Goal: Task Accomplishment & Management: Use online tool/utility

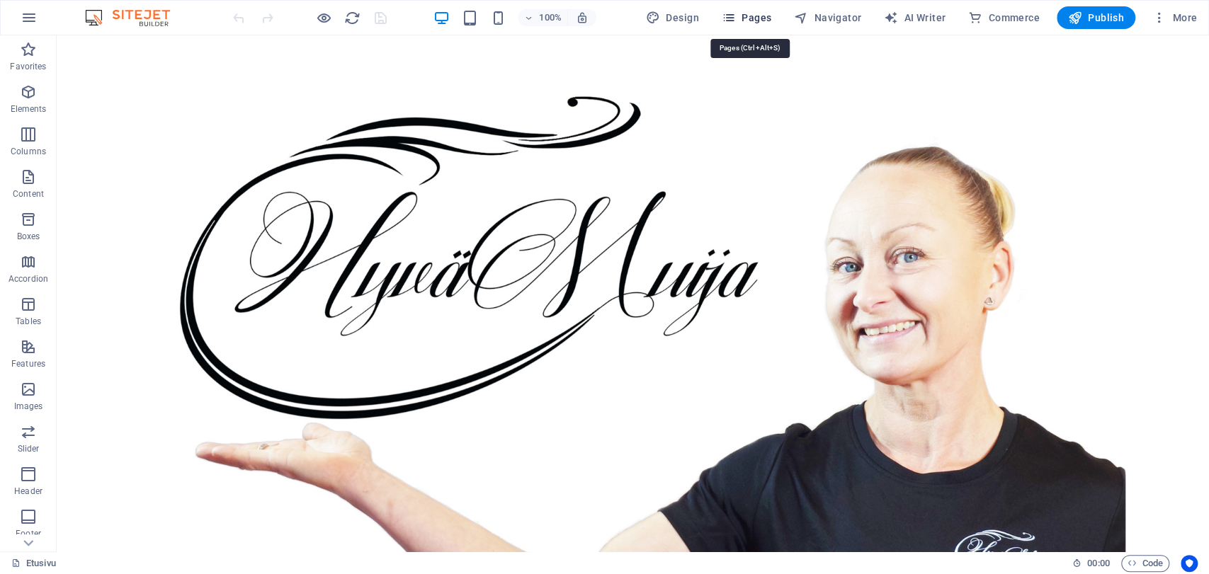
click at [734, 18] on icon "button" at bounding box center [729, 18] width 14 height 14
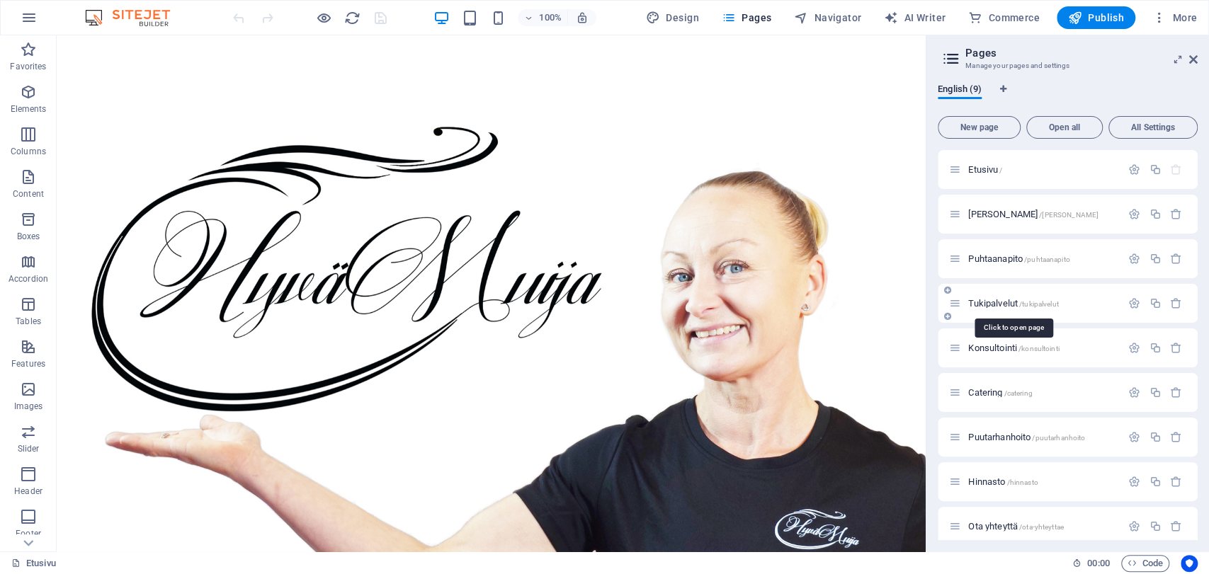
click at [1004, 301] on span "Tukipalvelut /tukipalvelut" at bounding box center [1013, 303] width 90 height 11
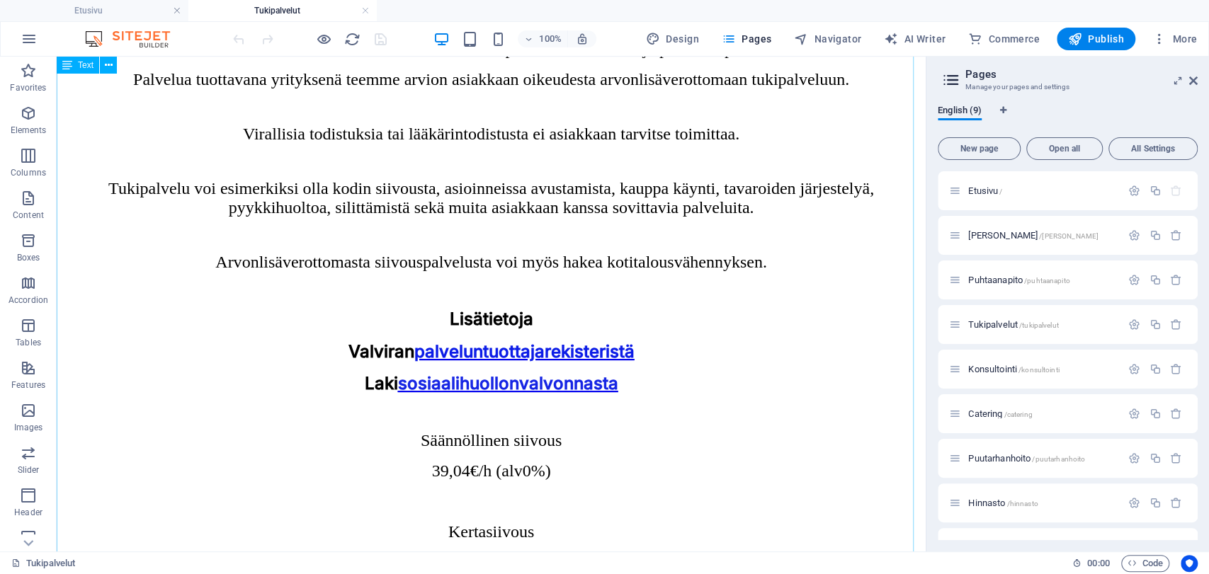
scroll to position [1023, 0]
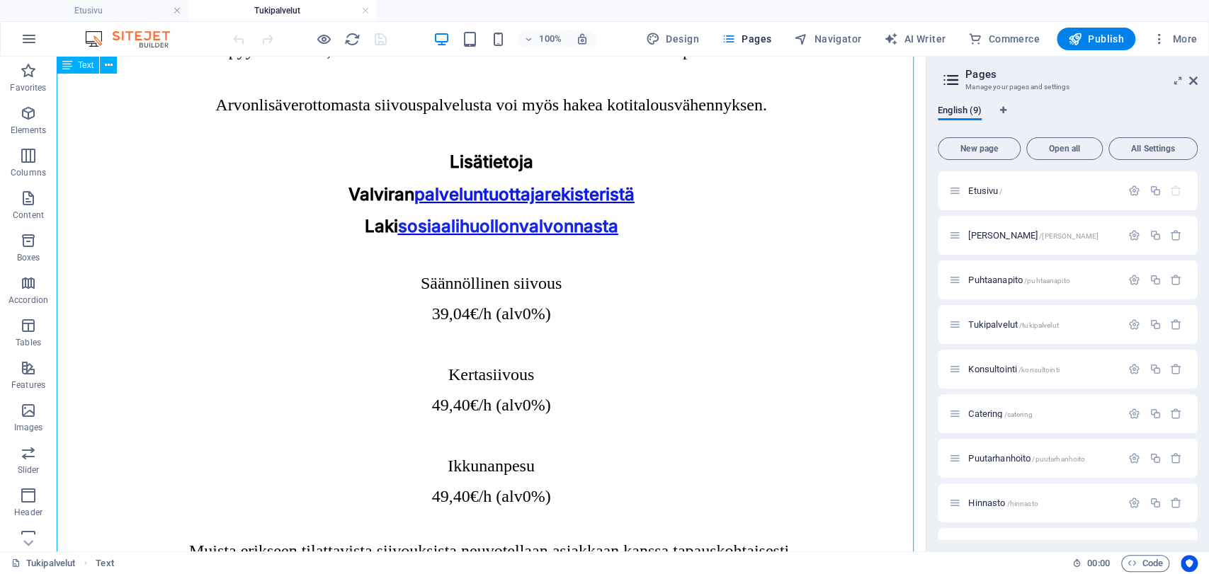
drag, startPoint x: 435, startPoint y: 313, endPoint x: 448, endPoint y: 330, distance: 21.7
click at [448, 330] on div "Tukipalvelut HyväMuija Oy toimii myös sosiaalipalveluiden palveluntuottajana. M…" at bounding box center [491, 362] width 858 height 1349
click at [559, 339] on div "Tukipalvelut HyväMuija Oy toimii myös sosiaalipalveluiden palveluntuottajana. M…" at bounding box center [491, 362] width 858 height 1349
drag, startPoint x: 540, startPoint y: 339, endPoint x: 516, endPoint y: 334, distance: 24.6
click at [533, 339] on div "Tukipalvelut HyväMuija Oy toimii myös sosiaalipalveluiden palveluntuottajana. M…" at bounding box center [491, 362] width 858 height 1349
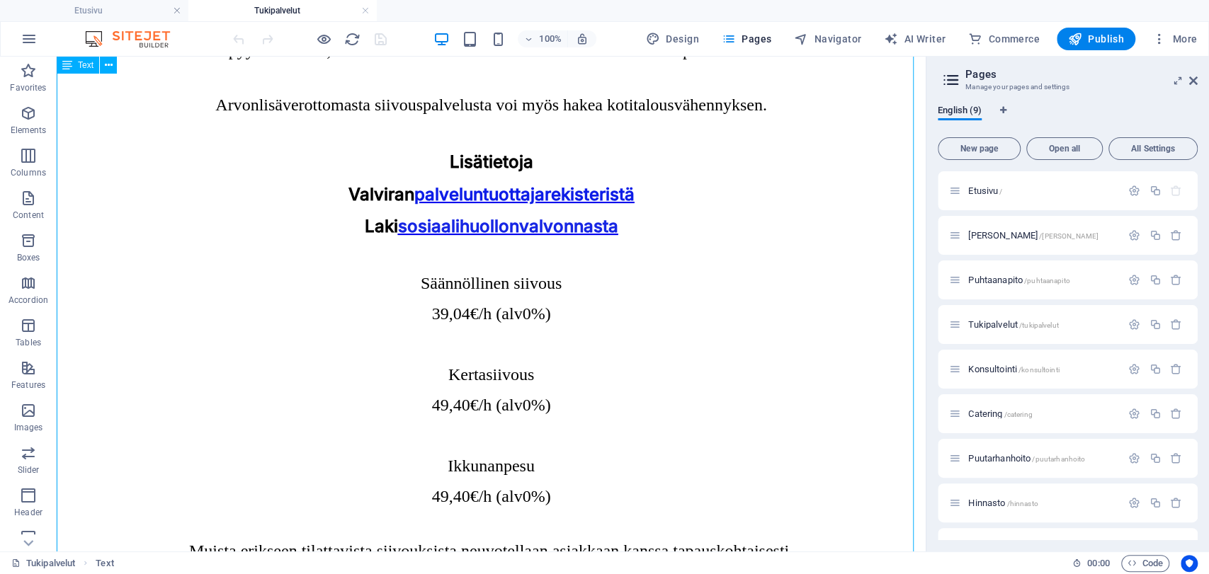
click at [433, 307] on div "Tukipalvelut HyväMuija Oy toimii myös sosiaalipalveluiden palveluntuottajana. M…" at bounding box center [491, 362] width 858 height 1349
click at [448, 319] on div "Tukipalvelut HyväMuija Oy toimii myös sosiaalipalveluiden palveluntuottajana. M…" at bounding box center [491, 362] width 858 height 1349
click at [449, 313] on div "Tukipalvelut HyväMuija Oy toimii myös sosiaalipalveluiden palveluntuottajana. M…" at bounding box center [491, 362] width 858 height 1349
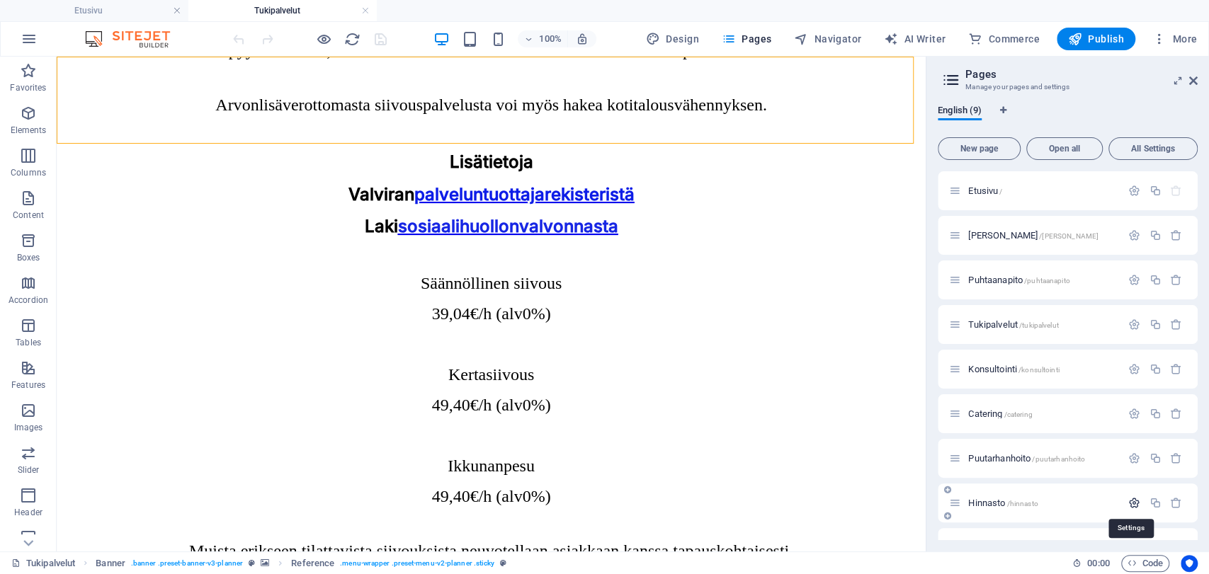
click at [1128, 504] on icon "button" at bounding box center [1134, 503] width 12 height 12
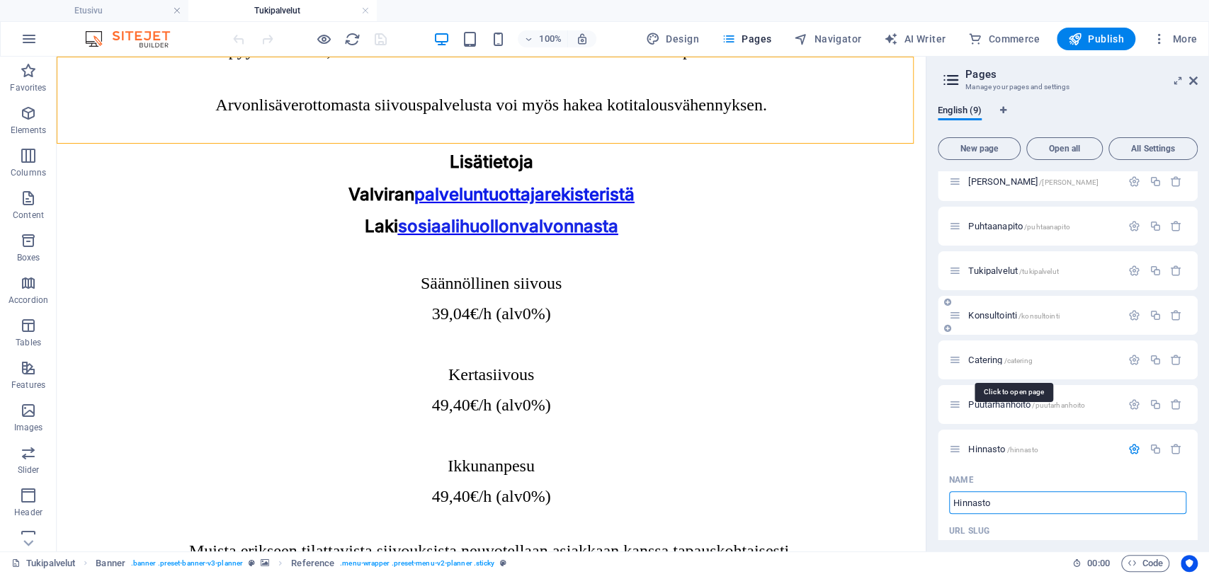
scroll to position [0, 0]
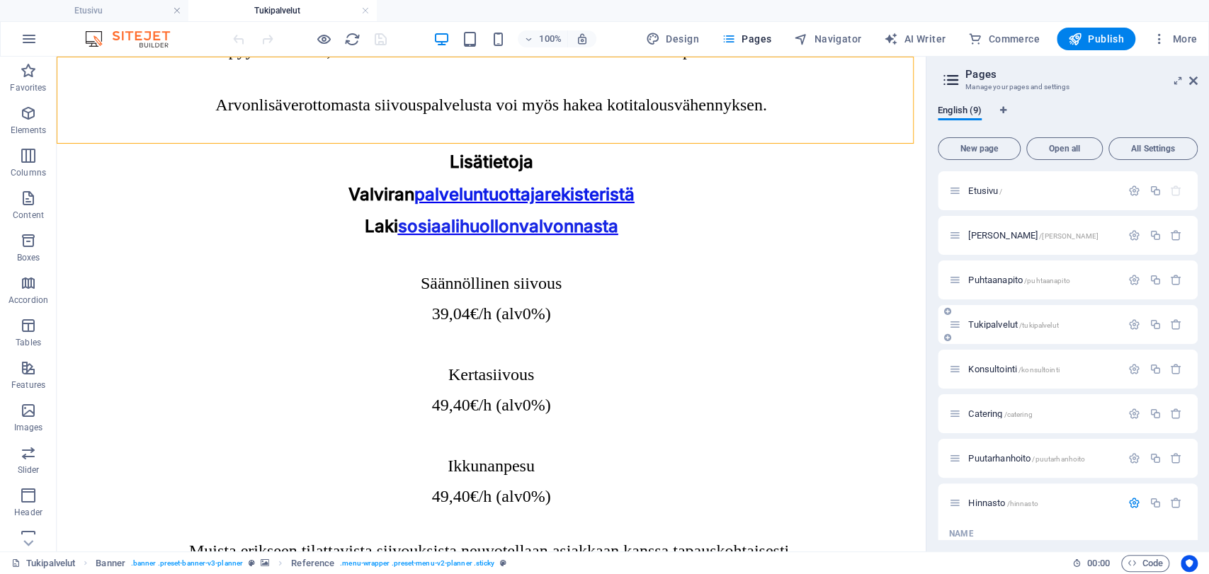
click at [988, 322] on span "Tukipalvelut /tukipalvelut" at bounding box center [1013, 324] width 90 height 11
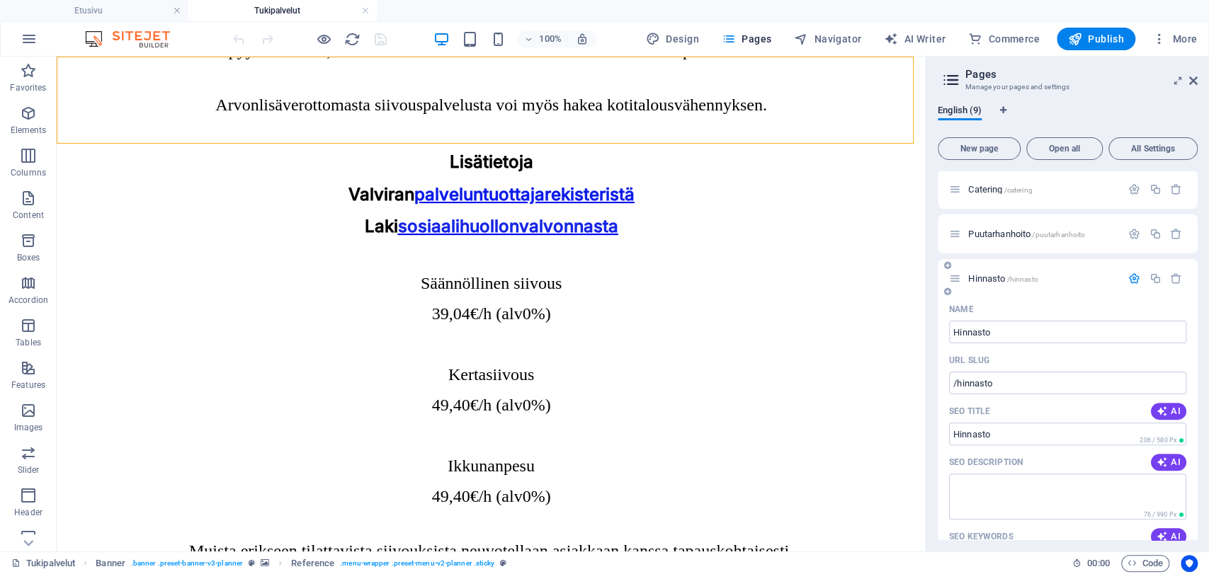
scroll to position [236, 0]
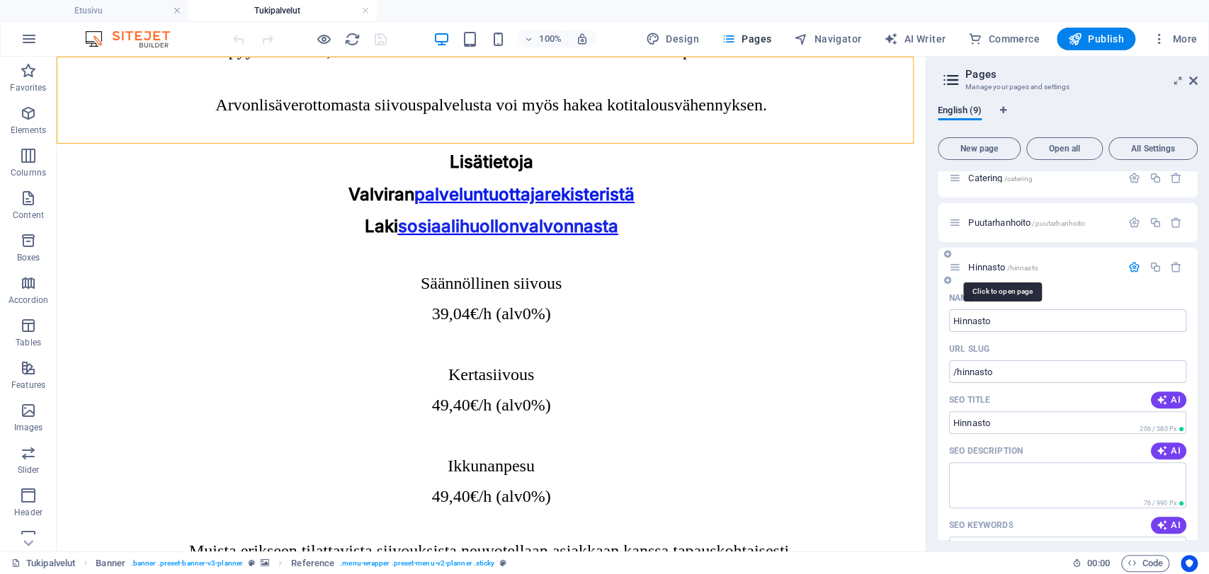
click at [984, 266] on span "Hinnasto /hinnasto" at bounding box center [1002, 267] width 69 height 11
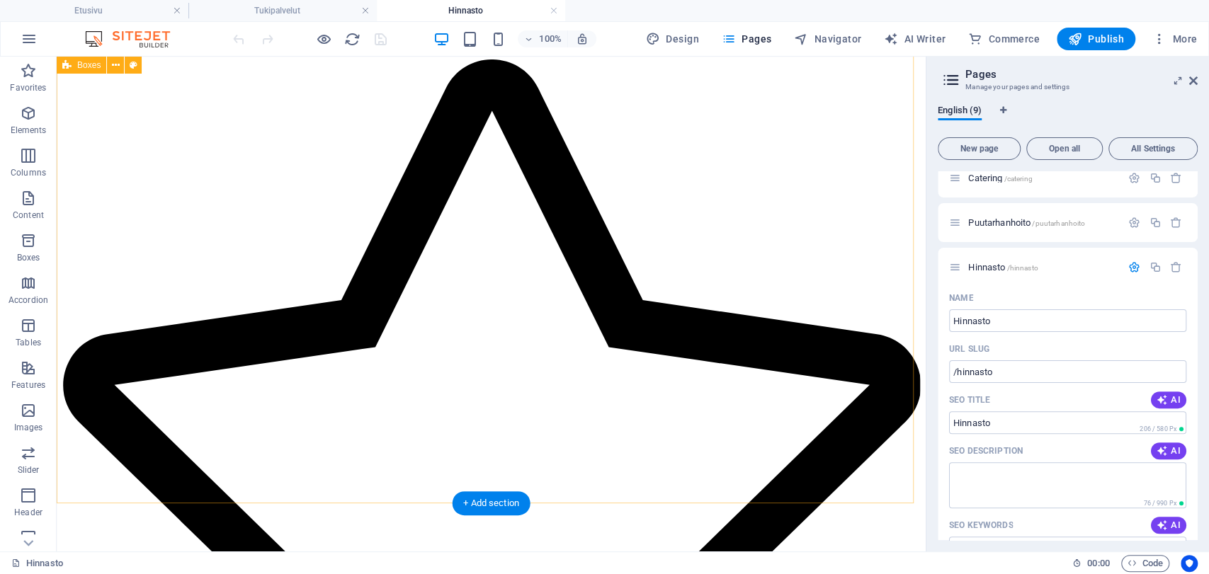
scroll to position [314, 0]
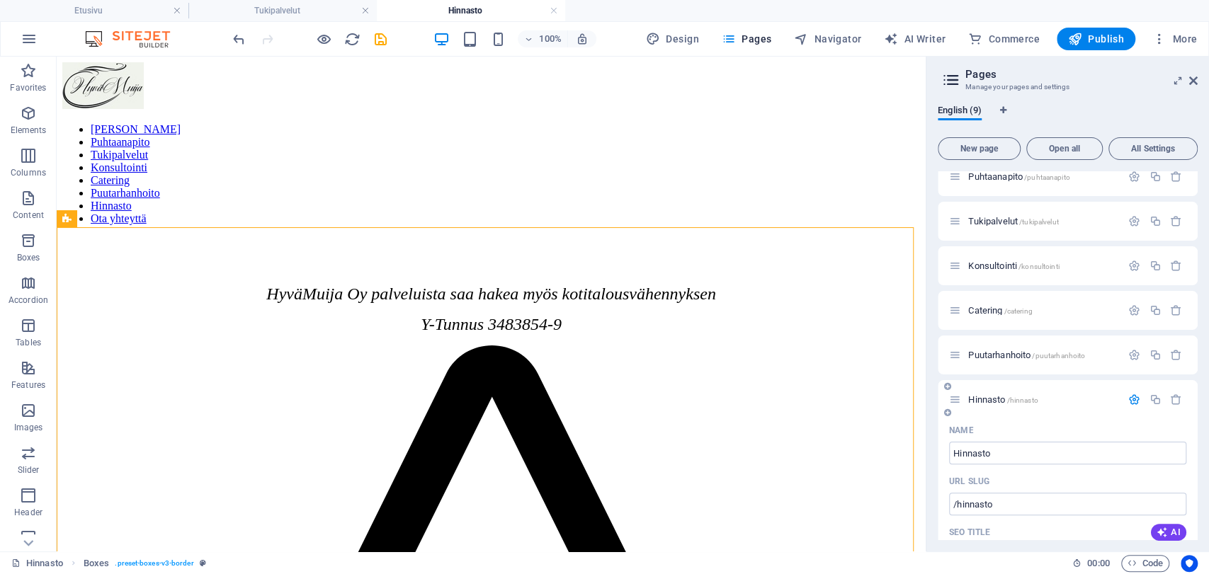
scroll to position [79, 0]
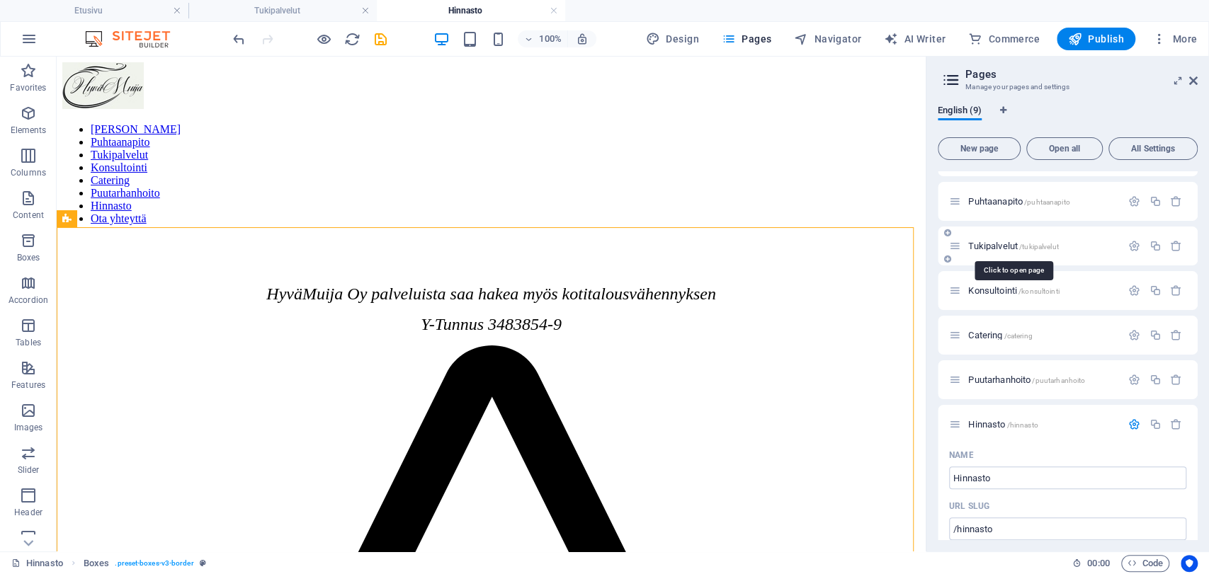
click at [993, 243] on span "Tukipalvelut /tukipalvelut" at bounding box center [1013, 246] width 90 height 11
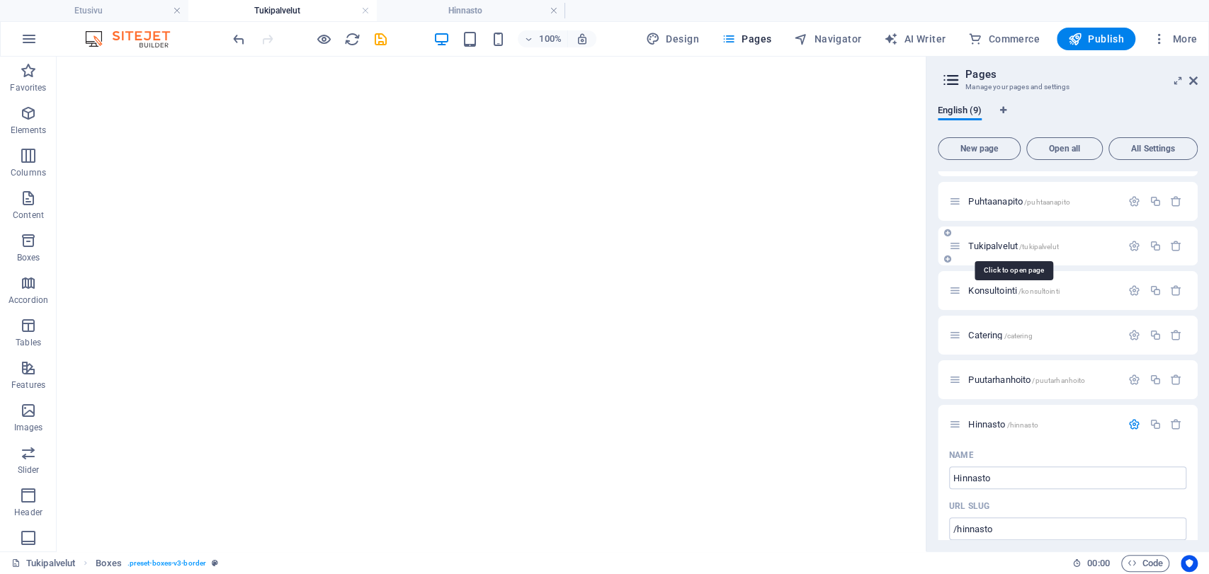
scroll to position [1023, 0]
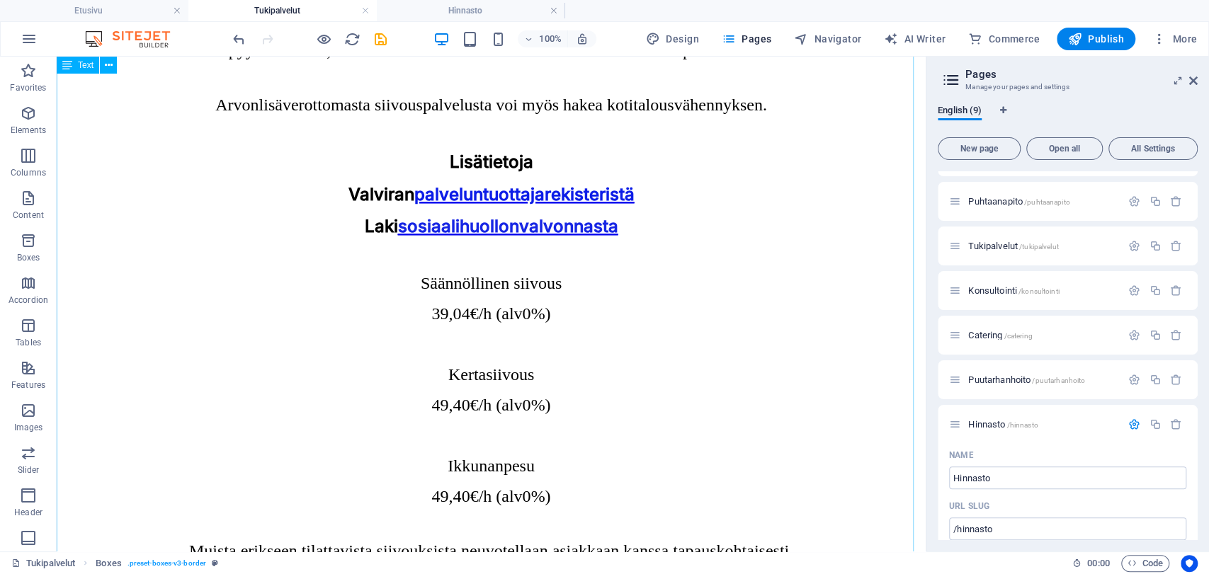
click at [491, 310] on div "Tukipalvelut HyväMuija Oy toimii myös sosiaalipalveluiden palveluntuottajana. M…" at bounding box center [491, 362] width 858 height 1349
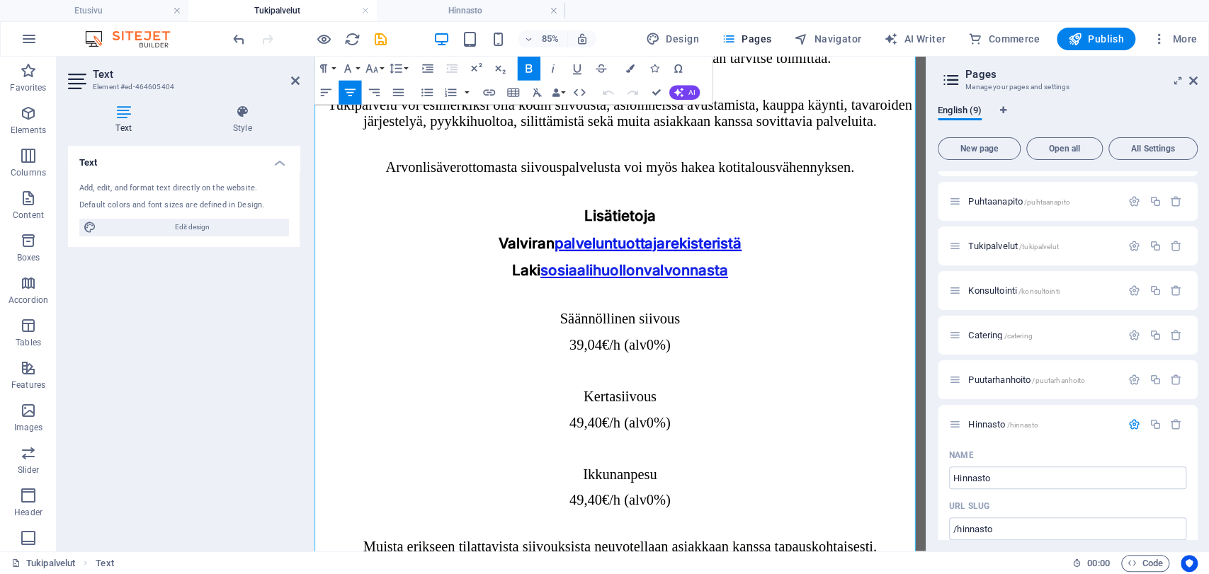
scroll to position [987, 0]
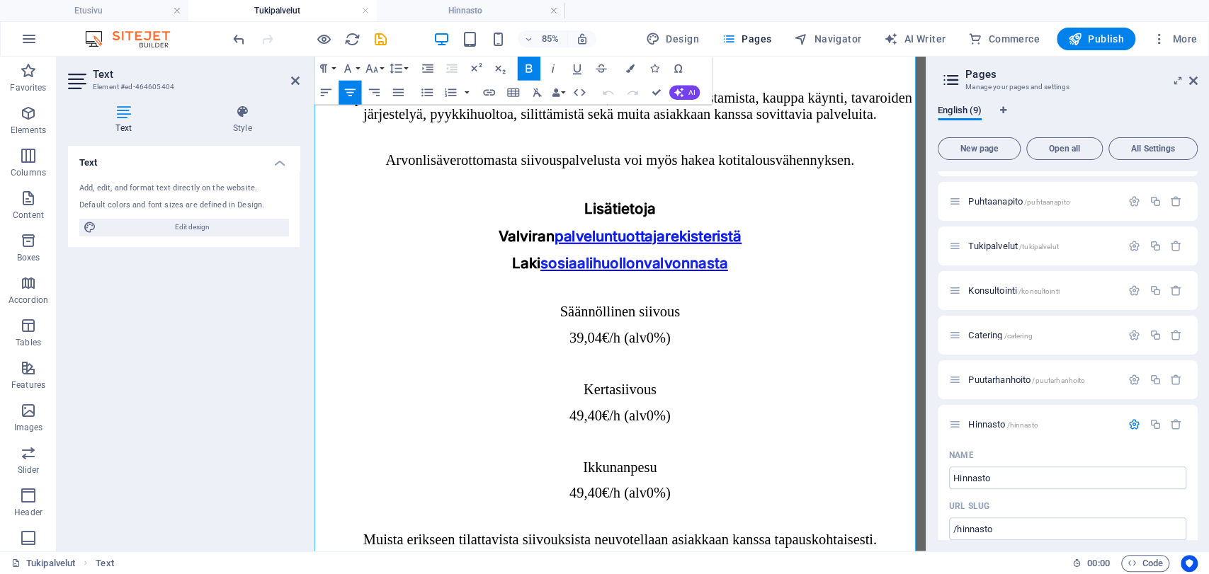
click at [703, 531] on span "Ikkunanpesu" at bounding box center [673, 540] width 87 height 18
drag, startPoint x: 613, startPoint y: 399, endPoint x: 736, endPoint y: 424, distance: 125.7
click at [736, 424] on div "Tukipalvelut HyväMuija Oy toimii myös sosiaalipalveluiden palveluntuottajana. M…" at bounding box center [674, 436] width 708 height 1425
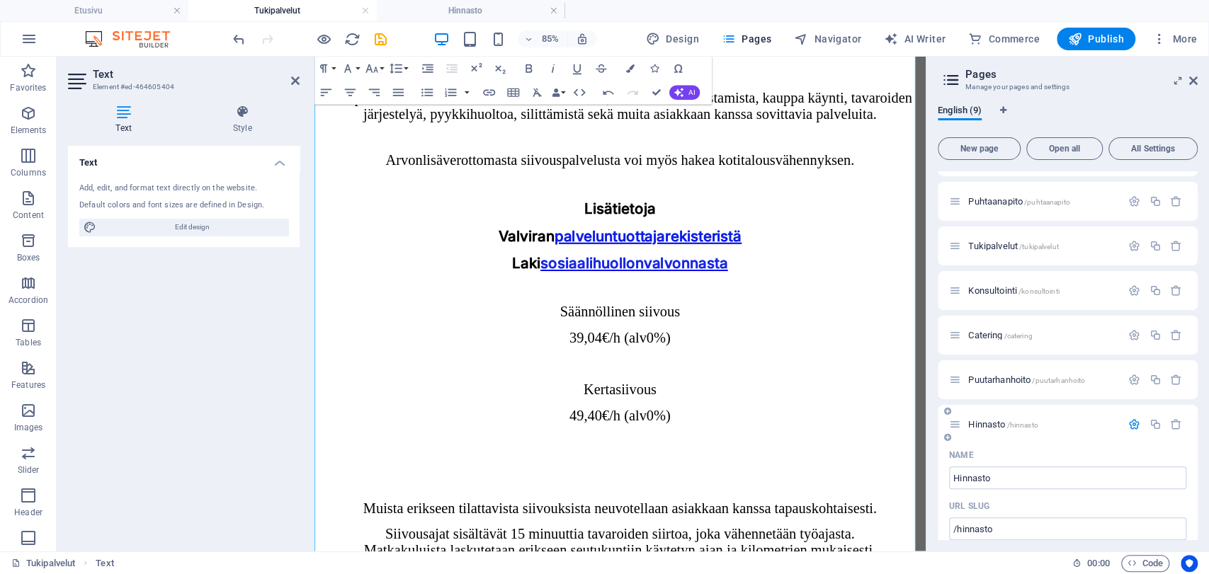
click at [987, 422] on span "Hinnasto /hinnasto" at bounding box center [1002, 424] width 69 height 11
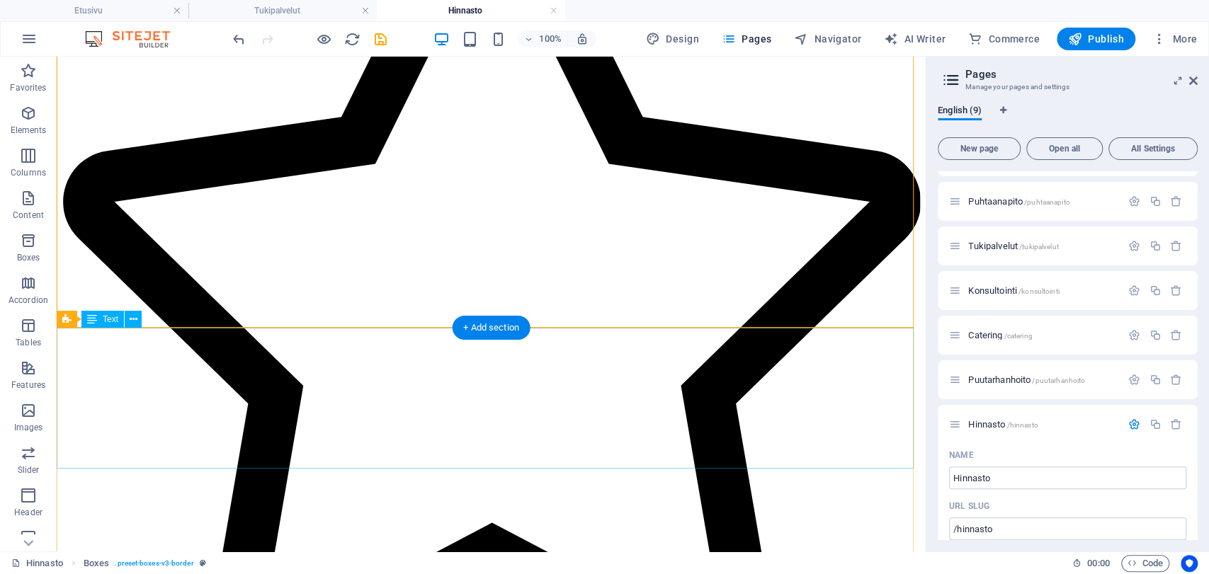
scroll to position [472, 0]
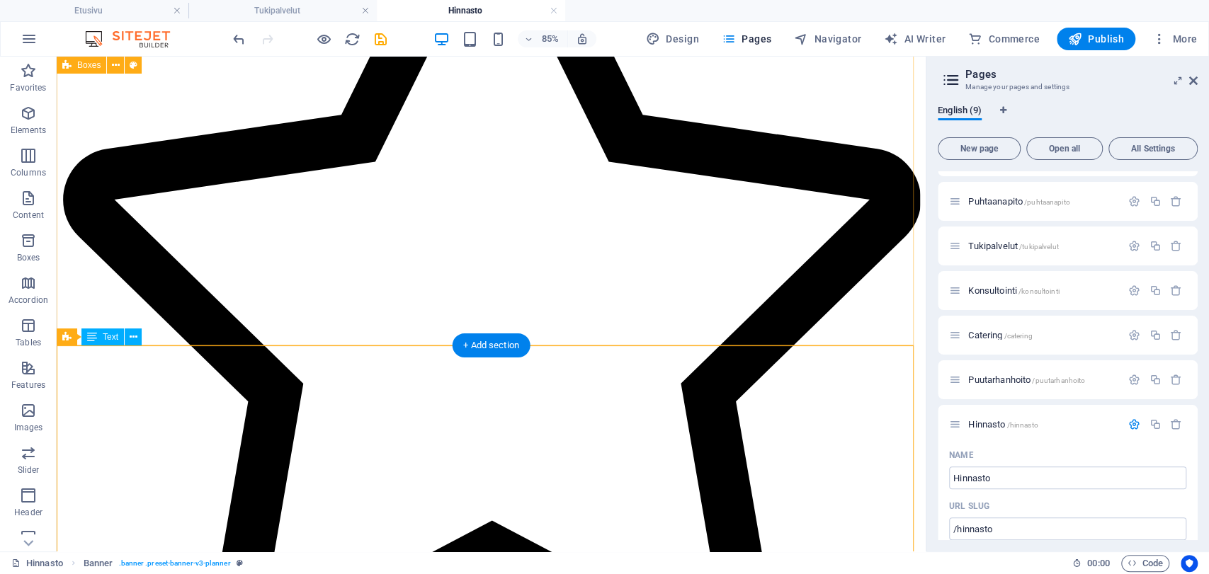
scroll to position [454, 0]
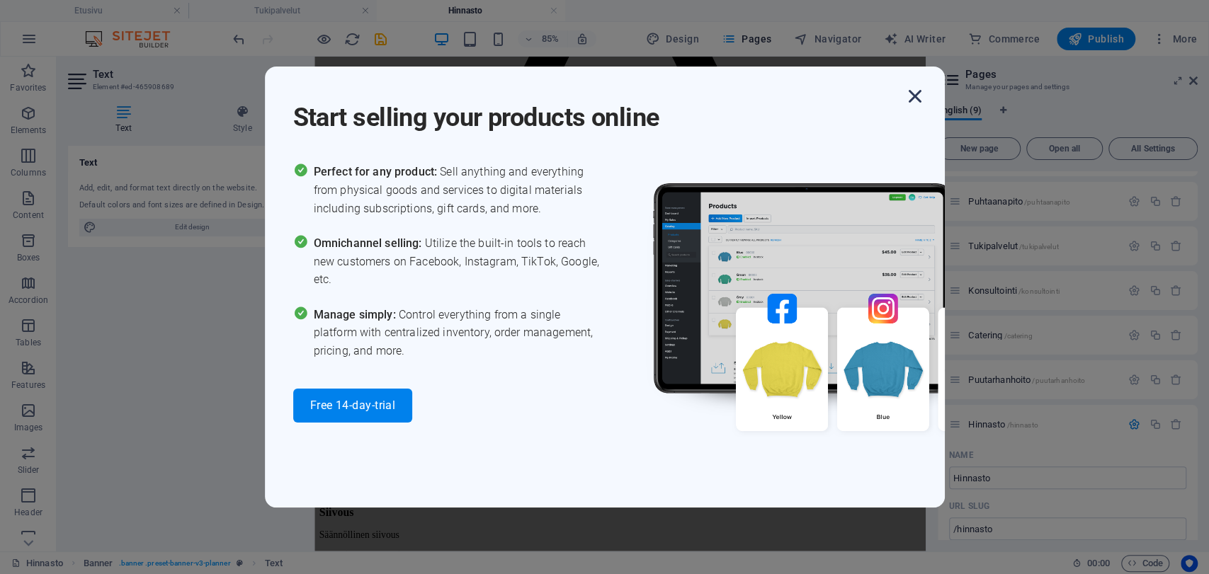
click at [917, 93] on icon "button" at bounding box center [914, 96] width 25 height 25
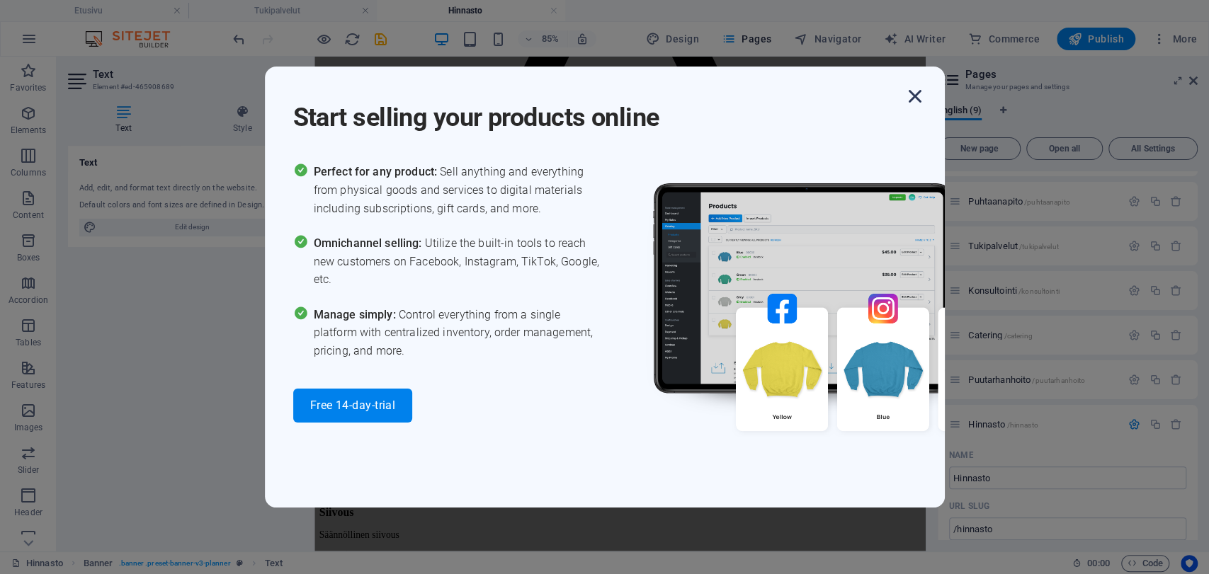
click at [914, 93] on icon "button" at bounding box center [914, 96] width 25 height 25
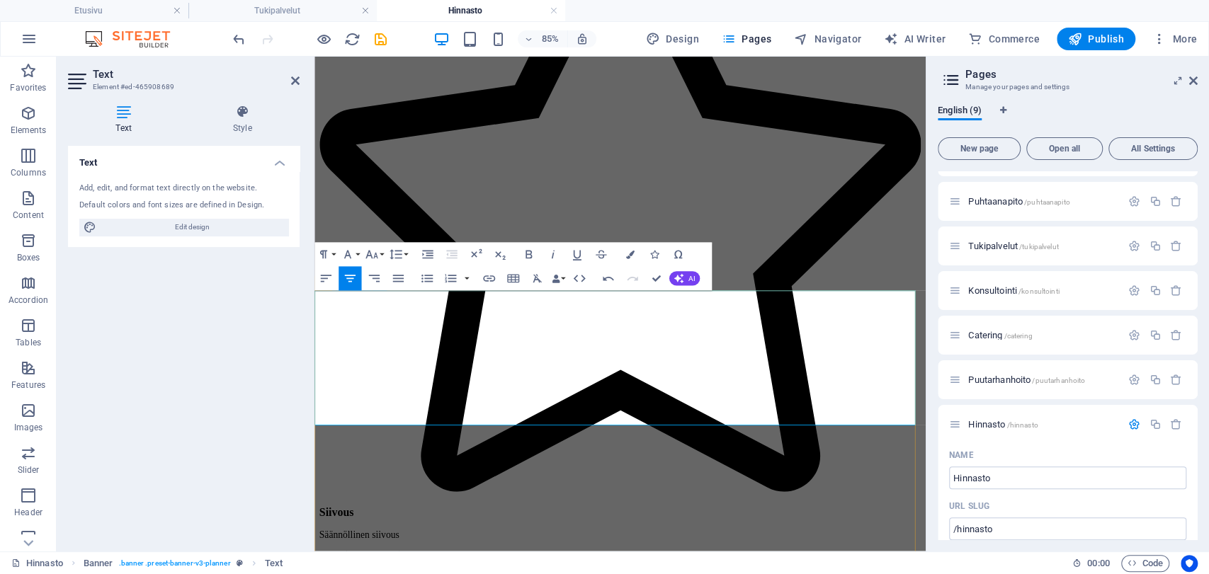
scroll to position [612, 0]
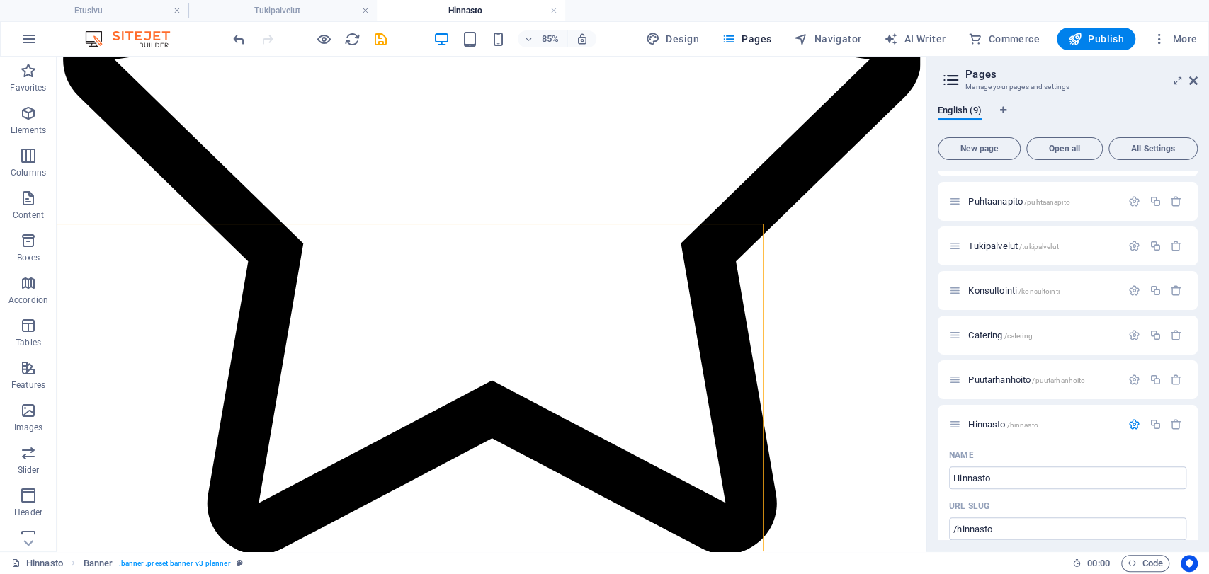
scroll to position [594, 0]
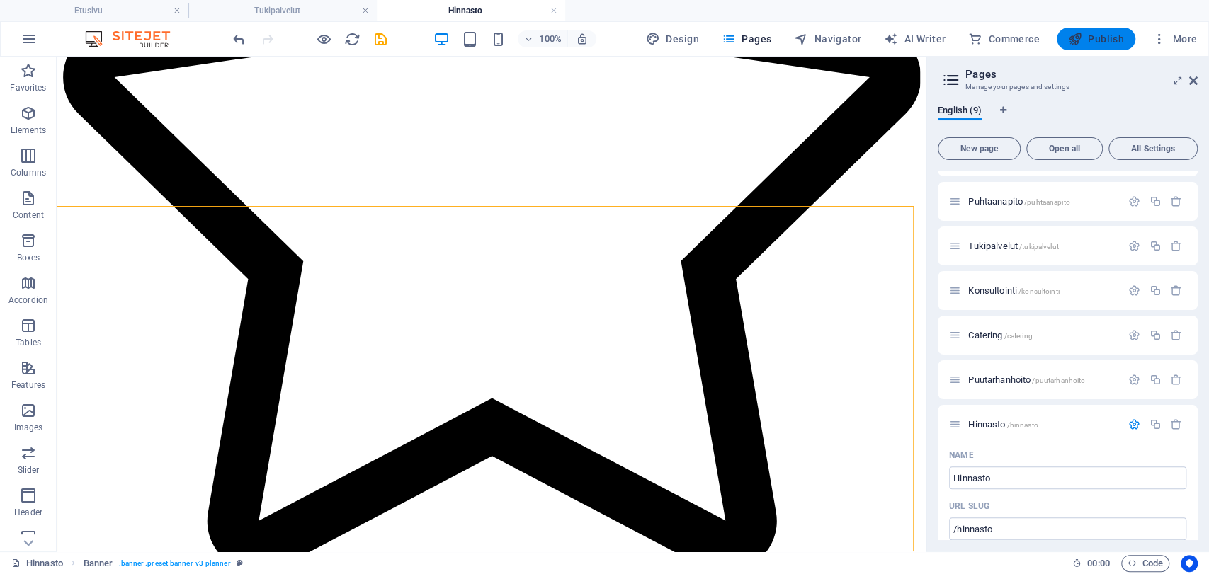
click at [1111, 41] on span "Publish" at bounding box center [1096, 39] width 56 height 14
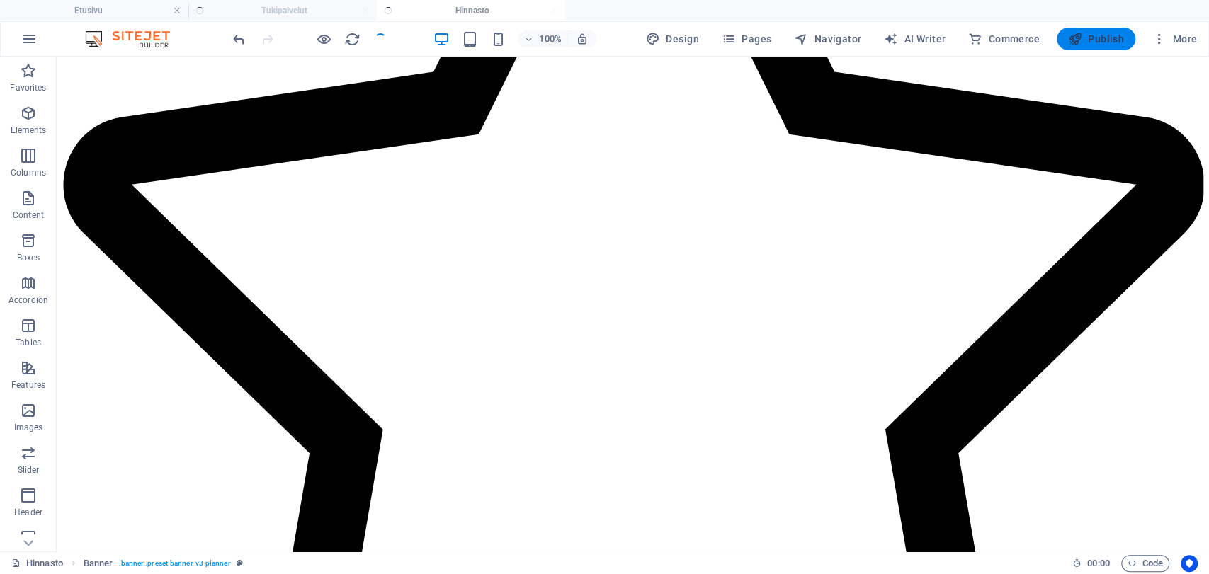
scroll to position [577, 0]
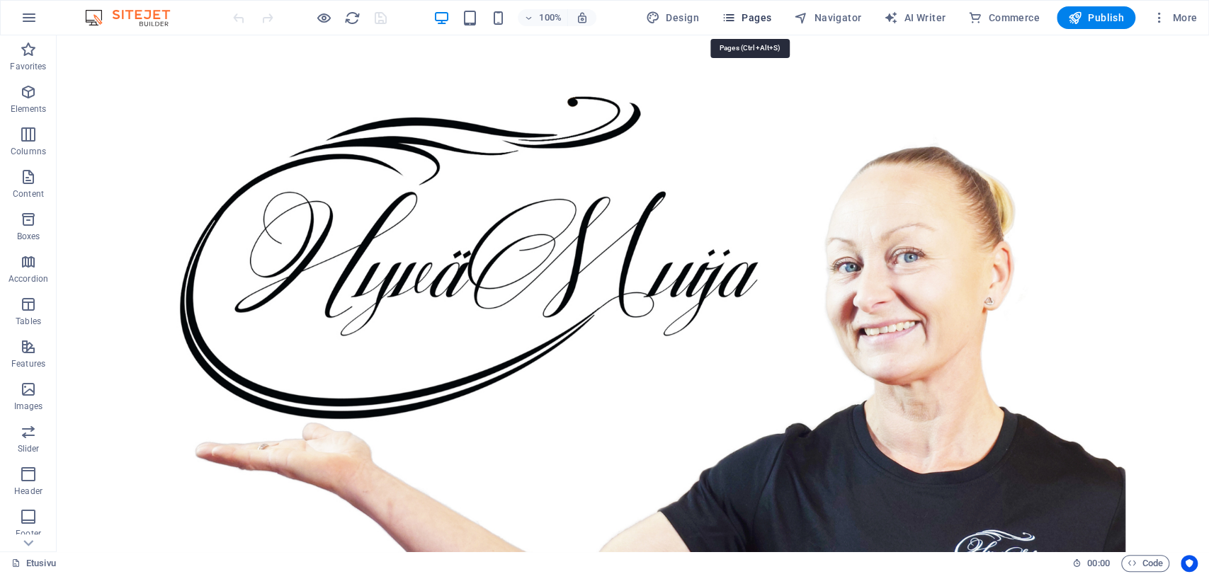
click at [727, 18] on icon "button" at bounding box center [729, 18] width 14 height 14
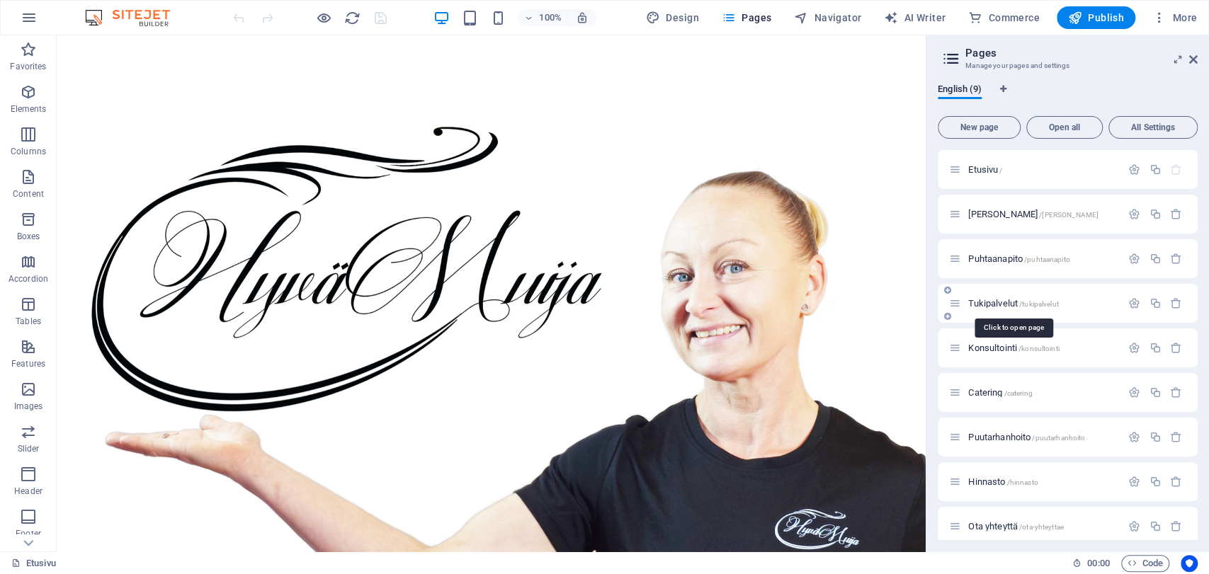
click at [986, 302] on span "Tukipalvelut /tukipalvelut" at bounding box center [1013, 303] width 90 height 11
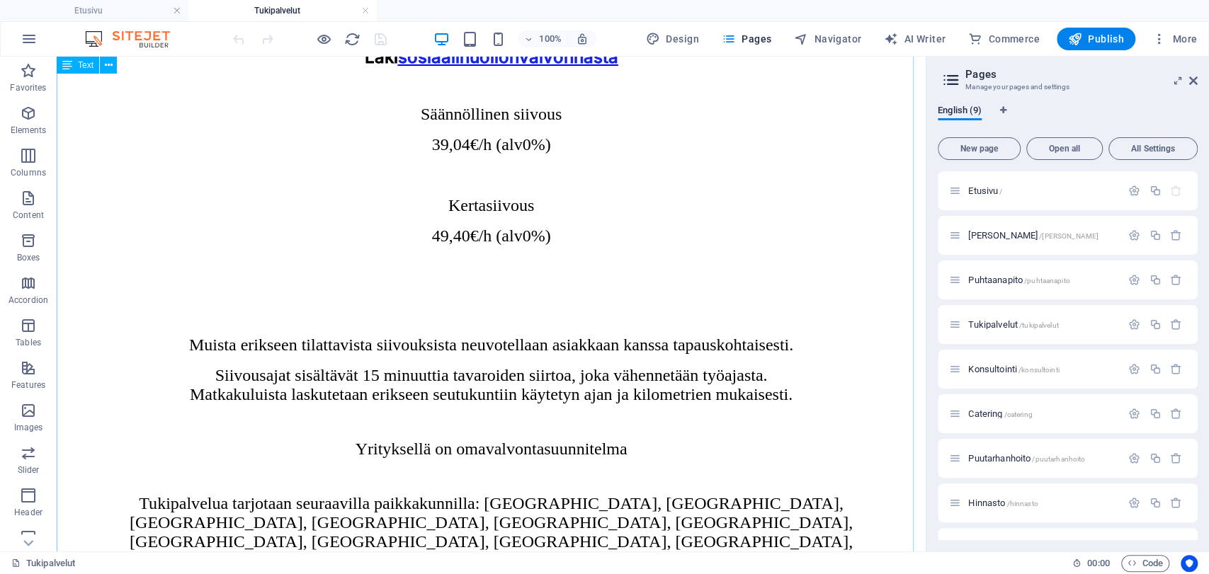
scroll to position [1213, 0]
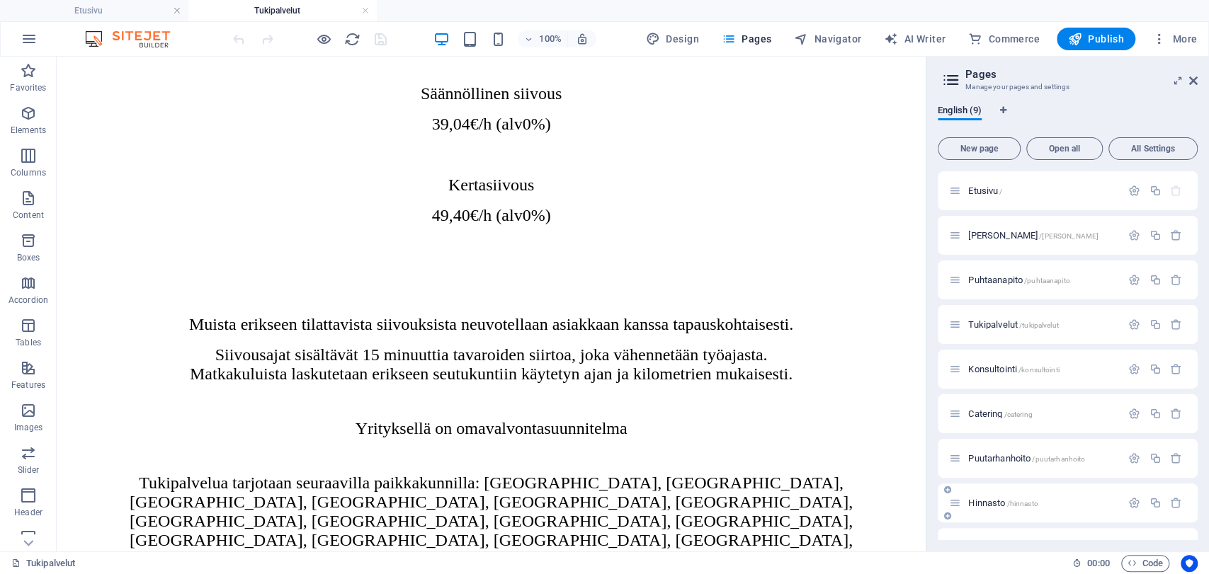
click at [988, 504] on span "Hinnasto /hinnasto" at bounding box center [1002, 503] width 69 height 11
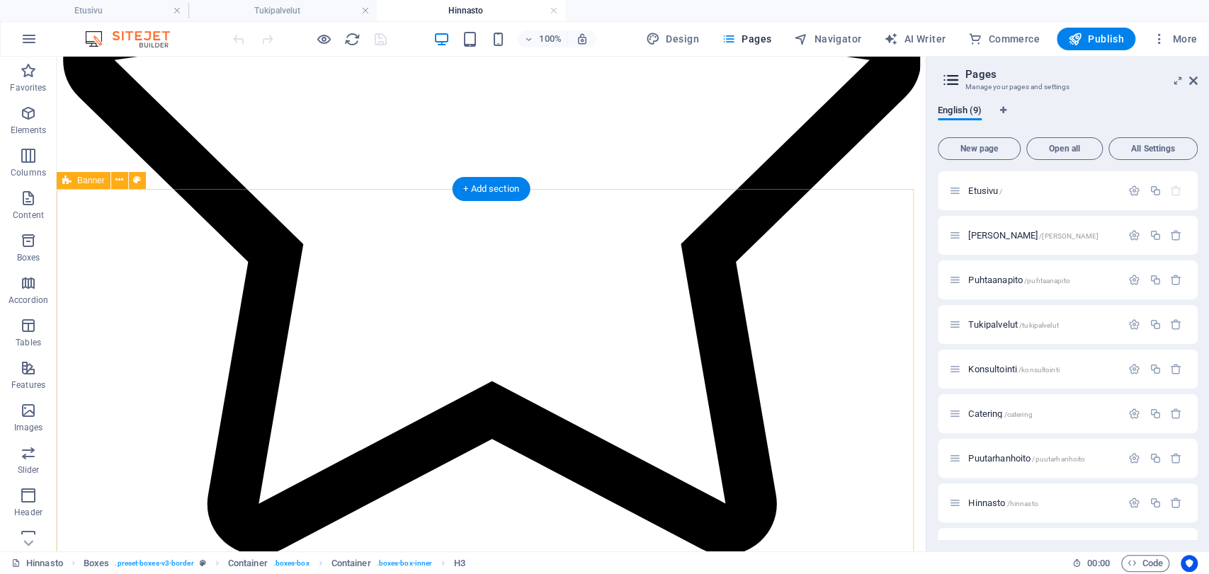
scroll to position [629, 0]
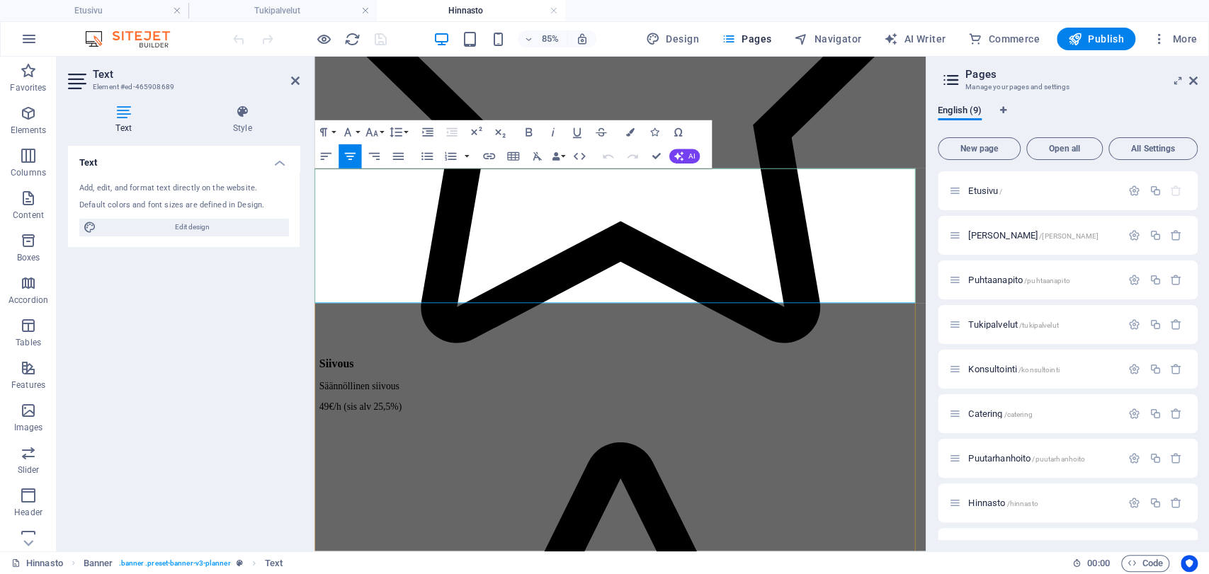
click at [1108, 43] on span "Publish" at bounding box center [1096, 39] width 56 height 14
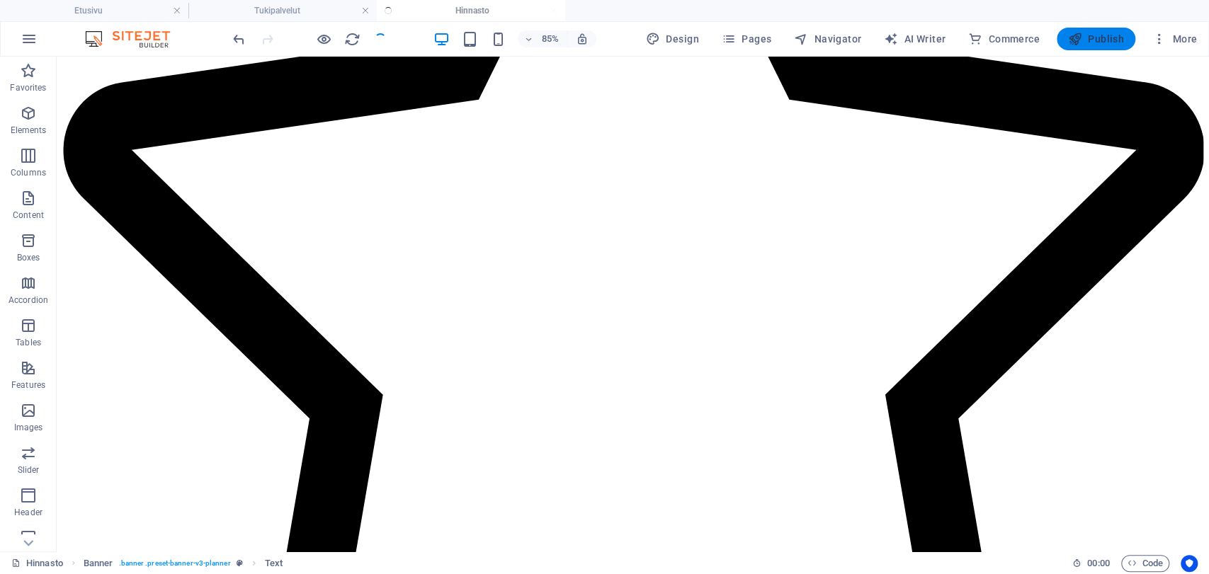
scroll to position [612, 0]
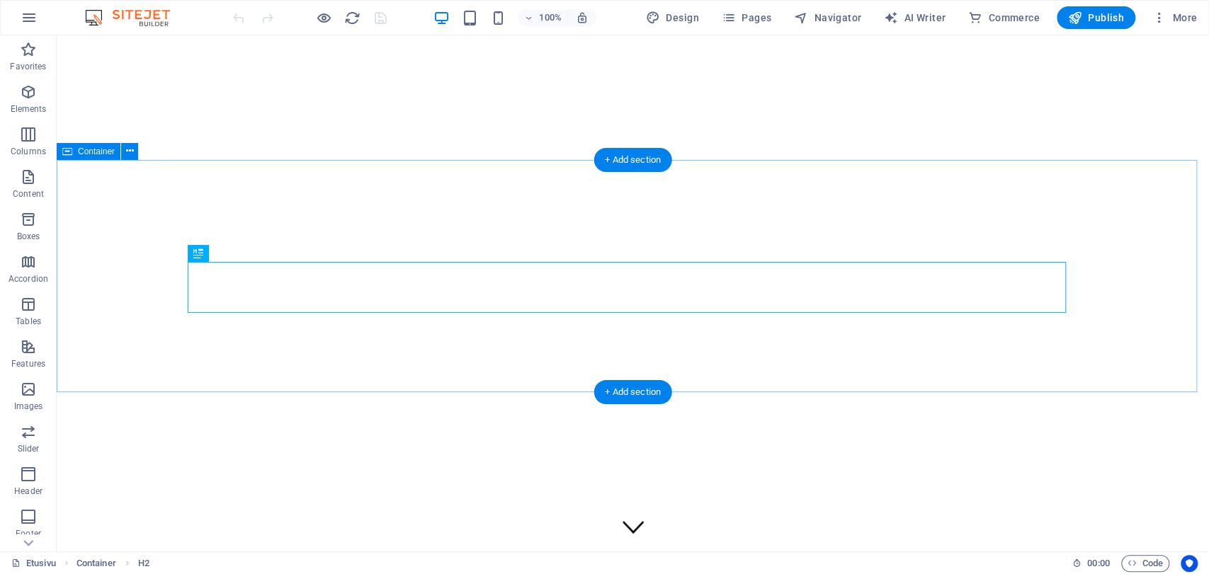
scroll to position [513, 0]
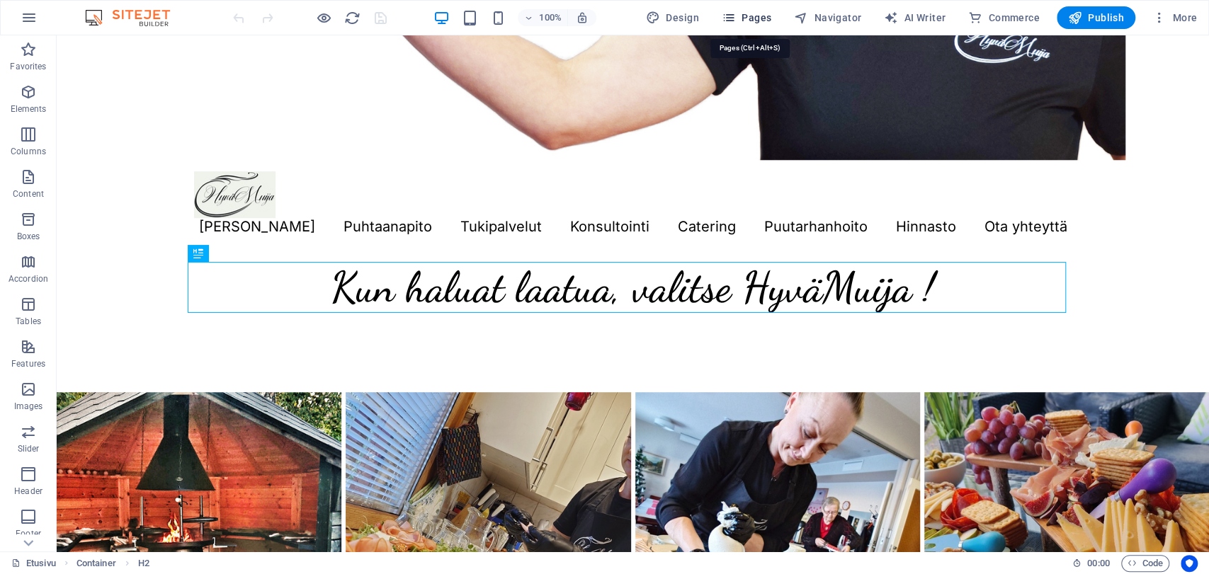
click at [732, 19] on icon "button" at bounding box center [729, 18] width 14 height 14
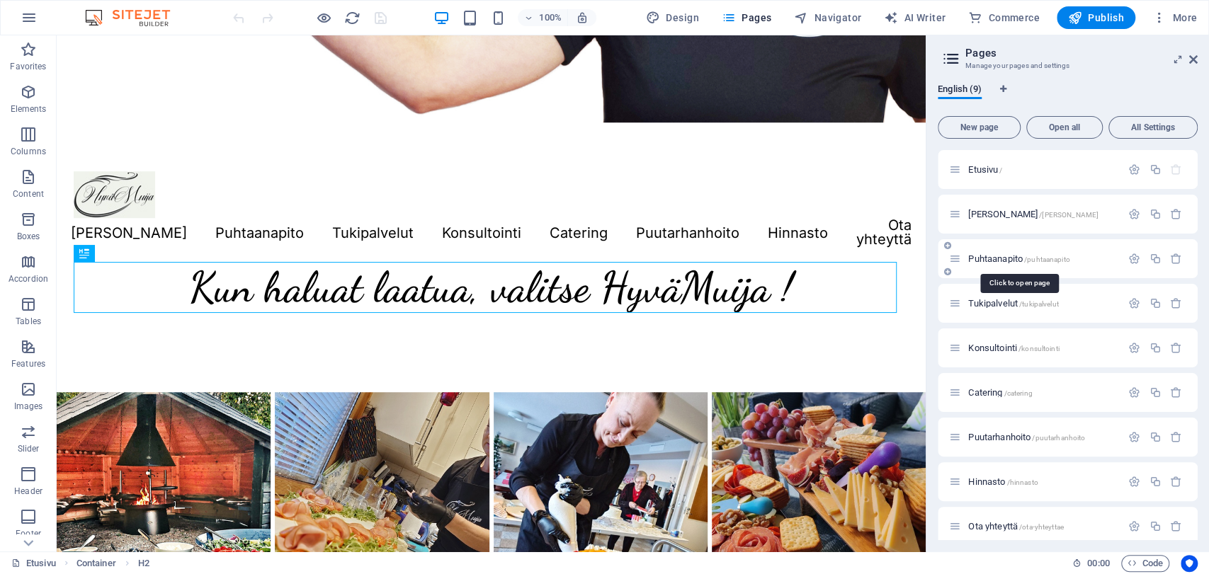
click at [1016, 256] on span "Puhtaanapito /puhtaanapito" at bounding box center [1018, 259] width 101 height 11
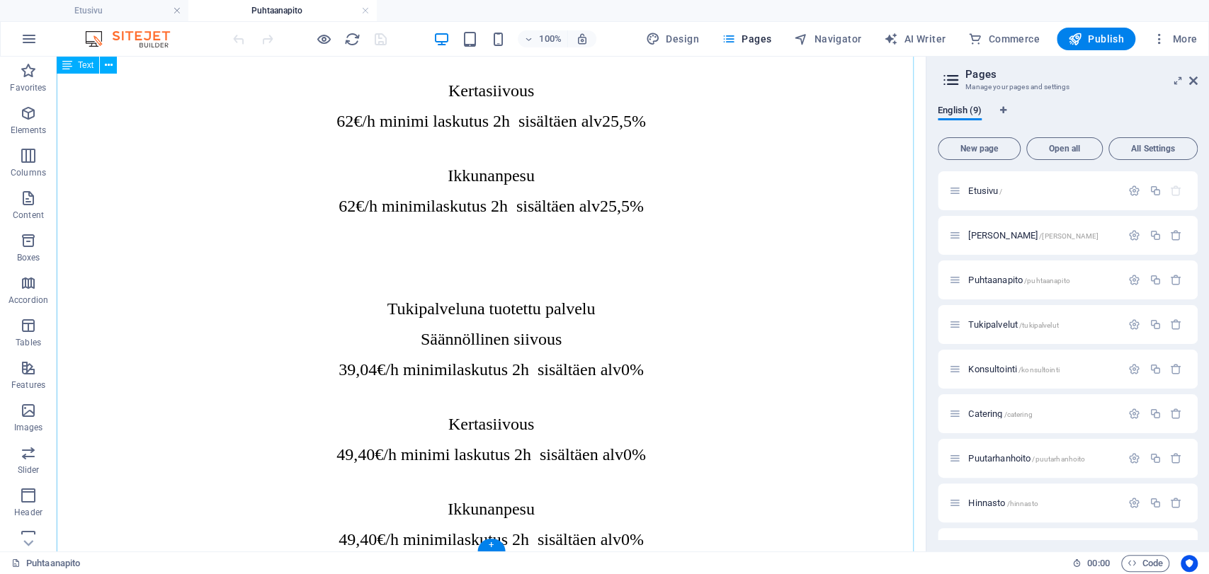
scroll to position [1987, 0]
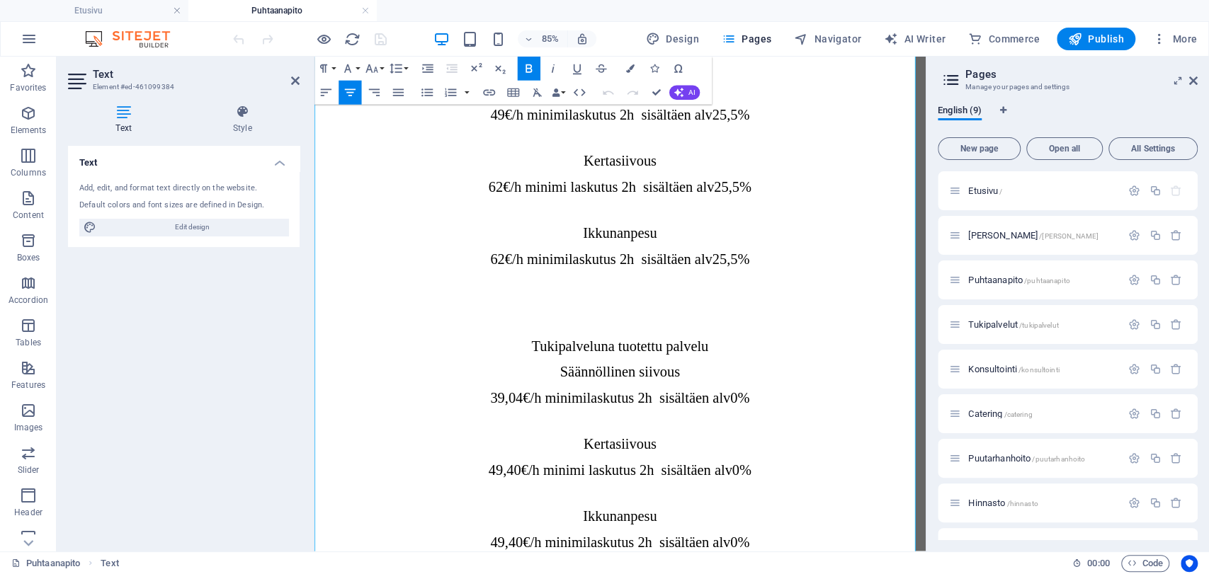
scroll to position [1946, 0]
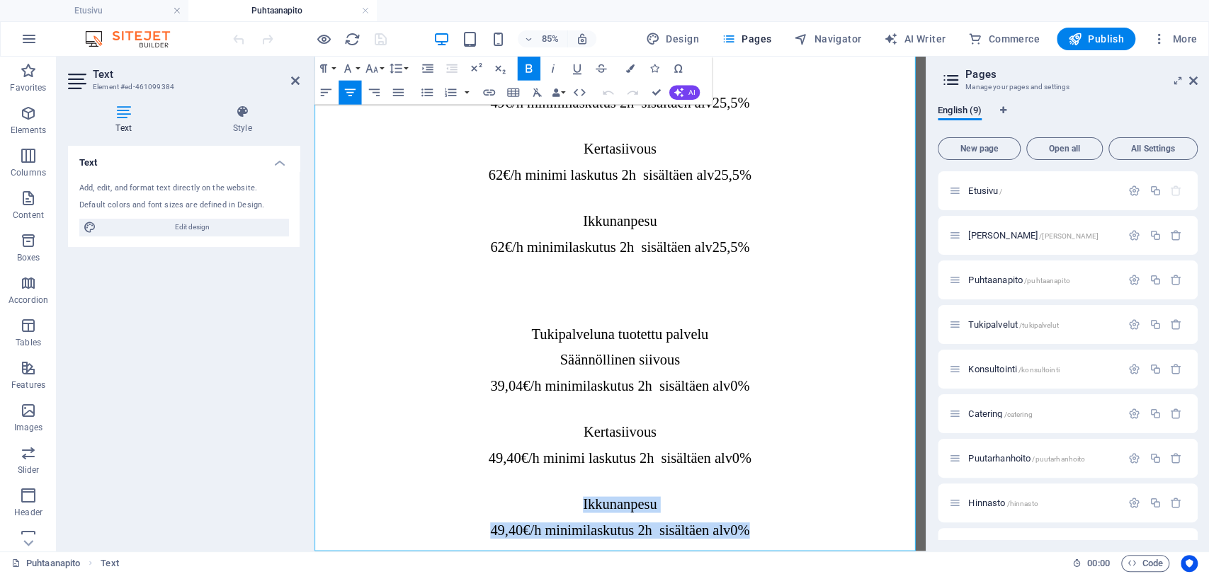
drag, startPoint x: 850, startPoint y: 487, endPoint x: 597, endPoint y: 461, distance: 254.2
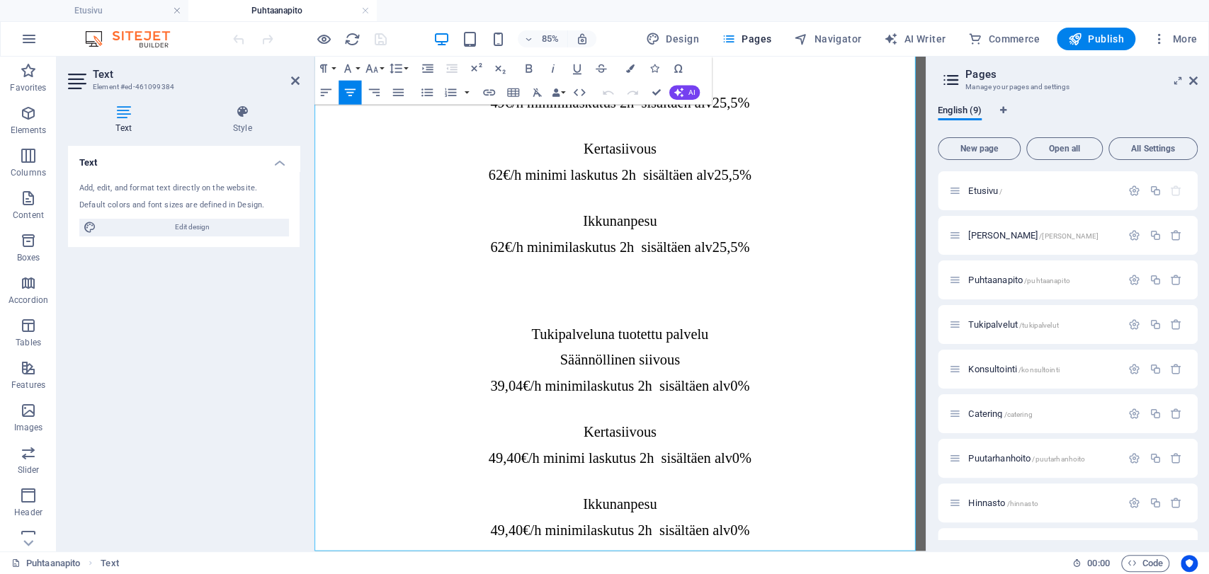
scroll to position [1917, 0]
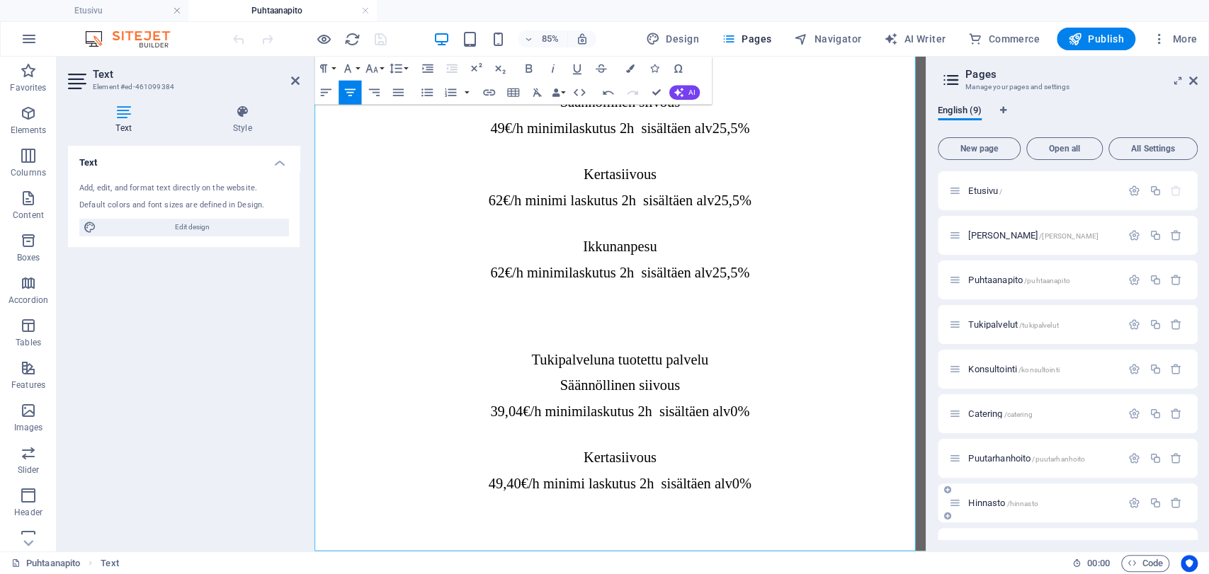
click at [958, 506] on icon at bounding box center [955, 503] width 12 height 12
click at [982, 499] on span "Hinnasto /hinnasto" at bounding box center [1002, 503] width 69 height 11
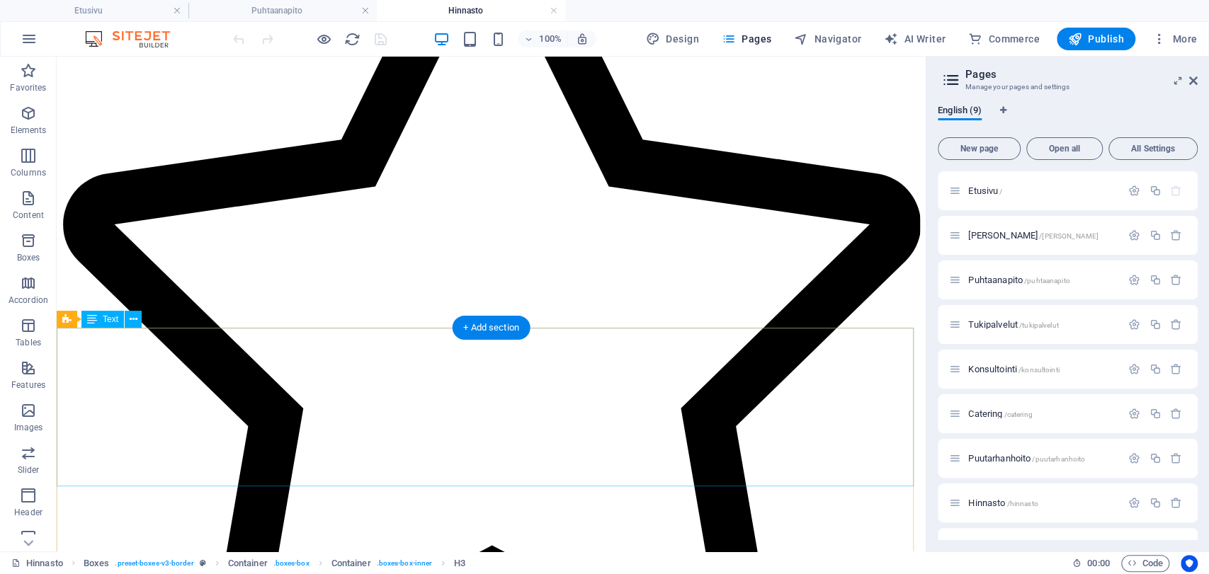
scroll to position [472, 0]
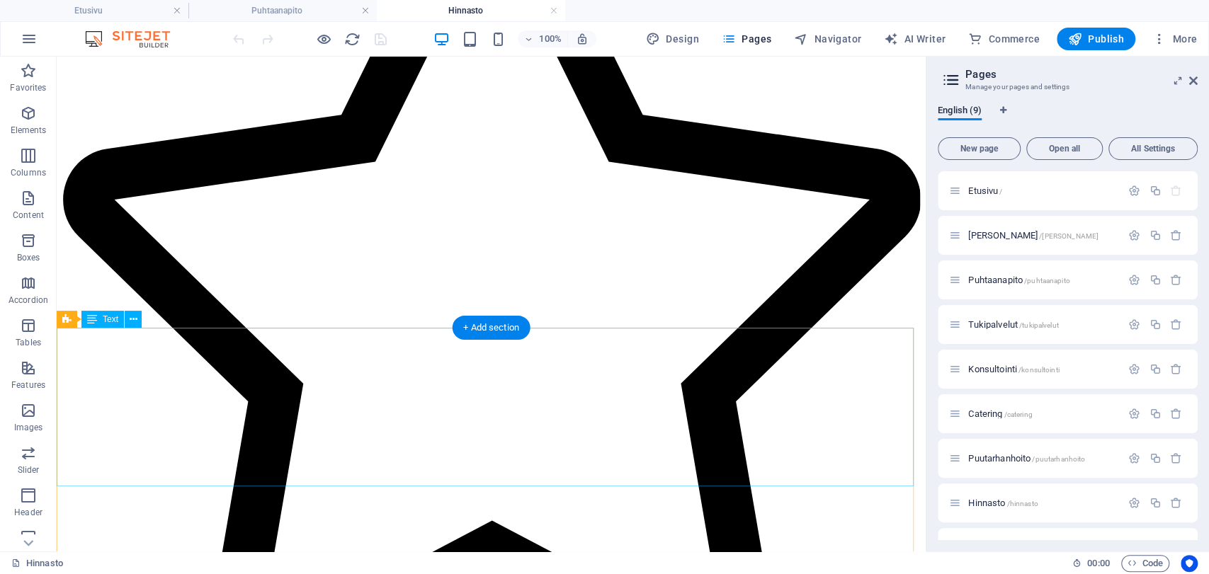
drag, startPoint x: 198, startPoint y: 404, endPoint x: 252, endPoint y: 408, distance: 53.9
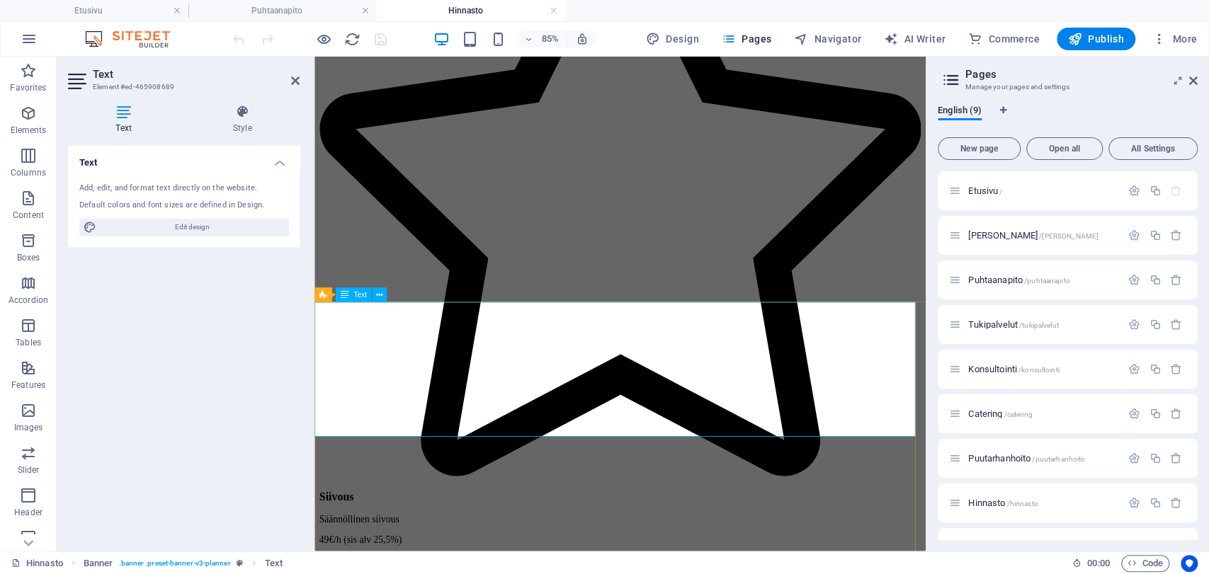
drag, startPoint x: 369, startPoint y: 421, endPoint x: 955, endPoint y: 424, distance: 585.8
copy p "Lauantaina tehdystä työstä laskutetaan lisänä 100% ja pyhinä tehtävästä työstä …"
click at [959, 279] on icon at bounding box center [955, 280] width 12 height 12
click at [984, 279] on span "Puhtaanapito /puhtaanapito" at bounding box center [1018, 280] width 101 height 11
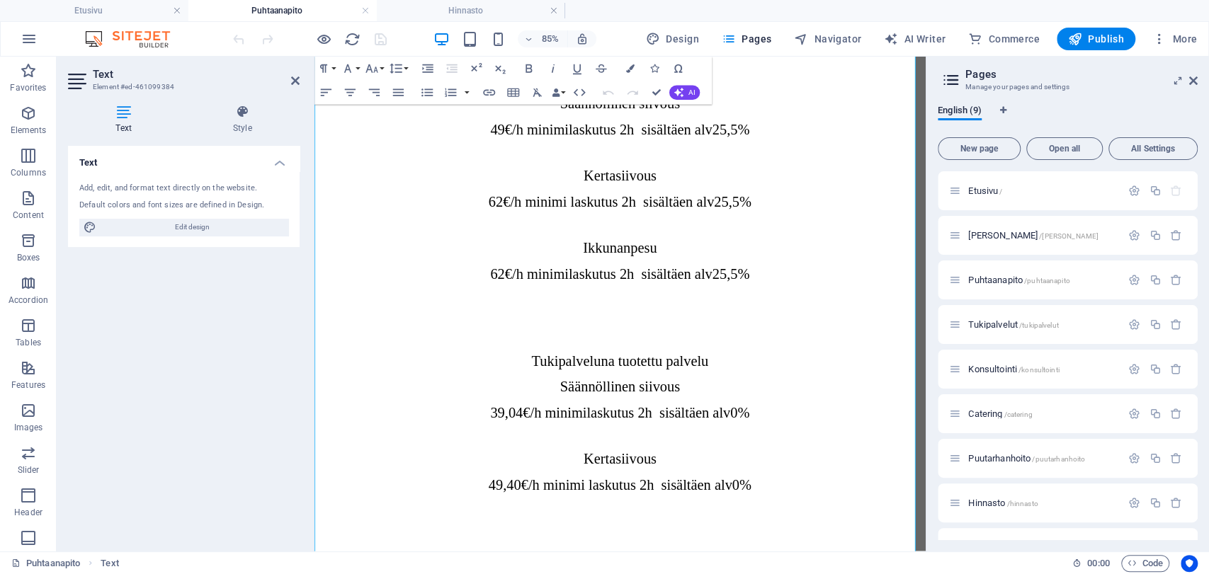
scroll to position [1917, 0]
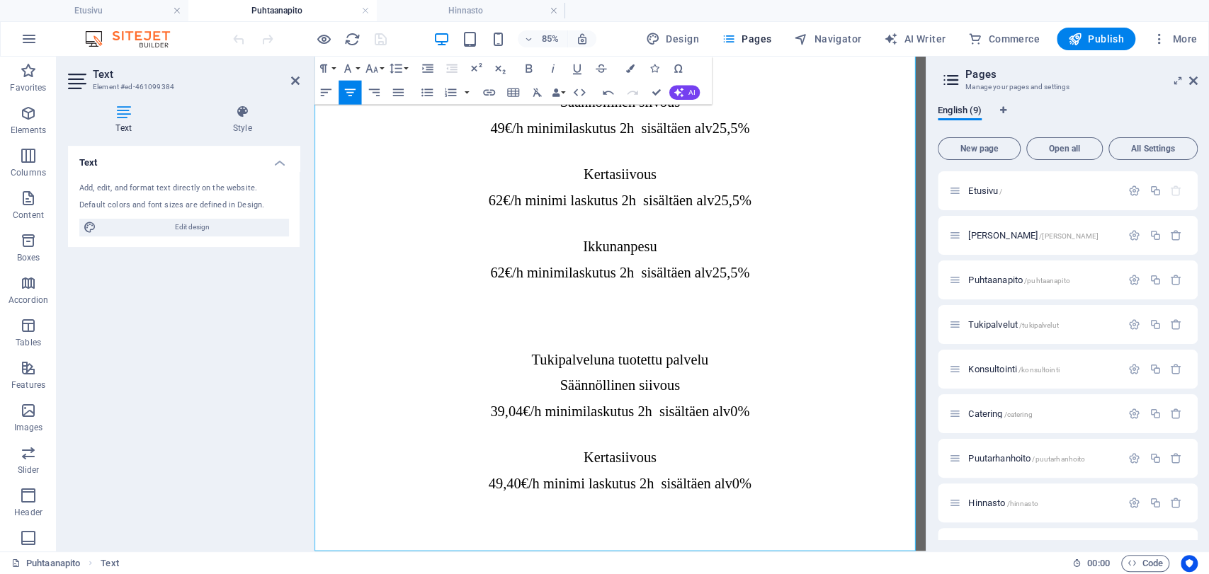
drag, startPoint x: 958, startPoint y: 569, endPoint x: 948, endPoint y: 576, distance: 11.8
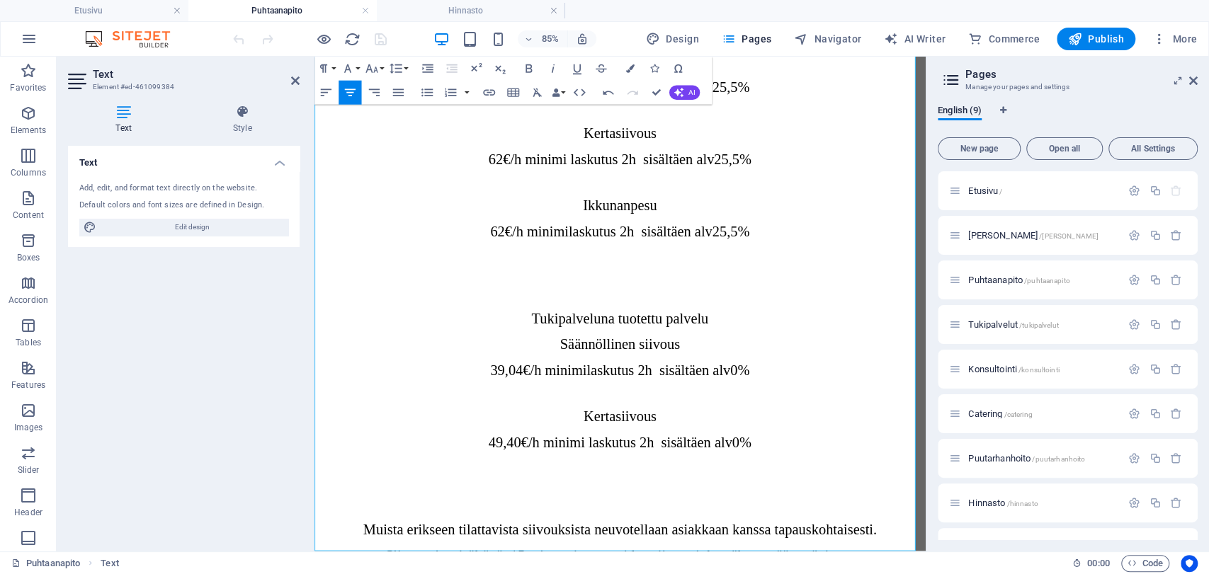
click at [615, 567] on div "Puhtaanapito Text" at bounding box center [536, 563] width 1050 height 17
drag, startPoint x: 380, startPoint y: 551, endPoint x: 958, endPoint y: 543, distance: 577.3
drag, startPoint x: 420, startPoint y: 529, endPoint x: 519, endPoint y: 535, distance: 99.3
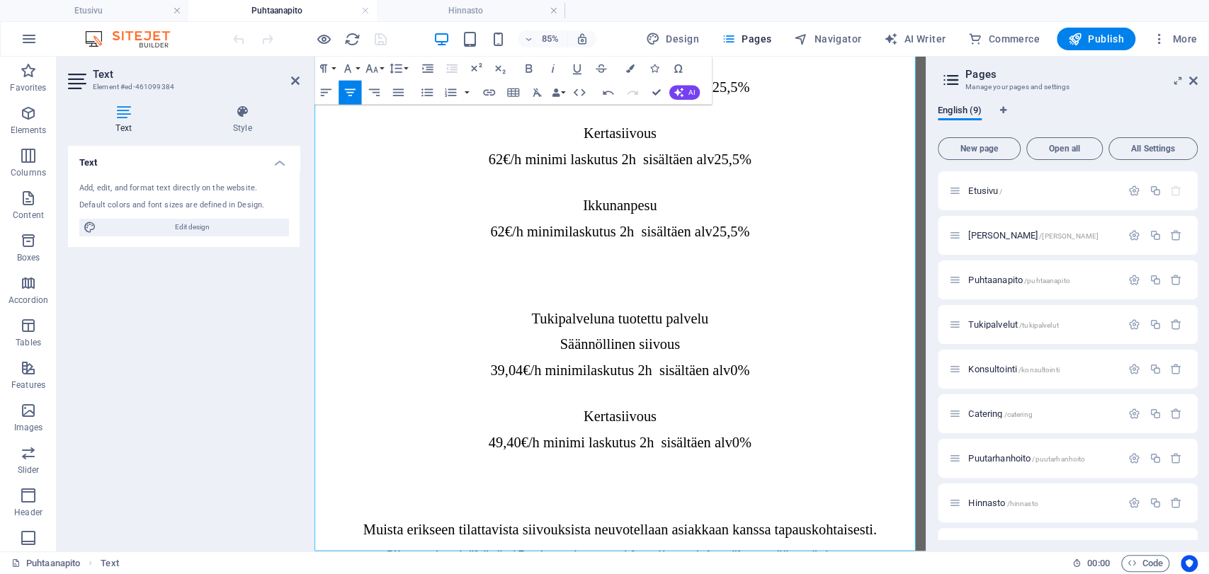
drag, startPoint x: 640, startPoint y: 527, endPoint x: 996, endPoint y: 531, distance: 356.3
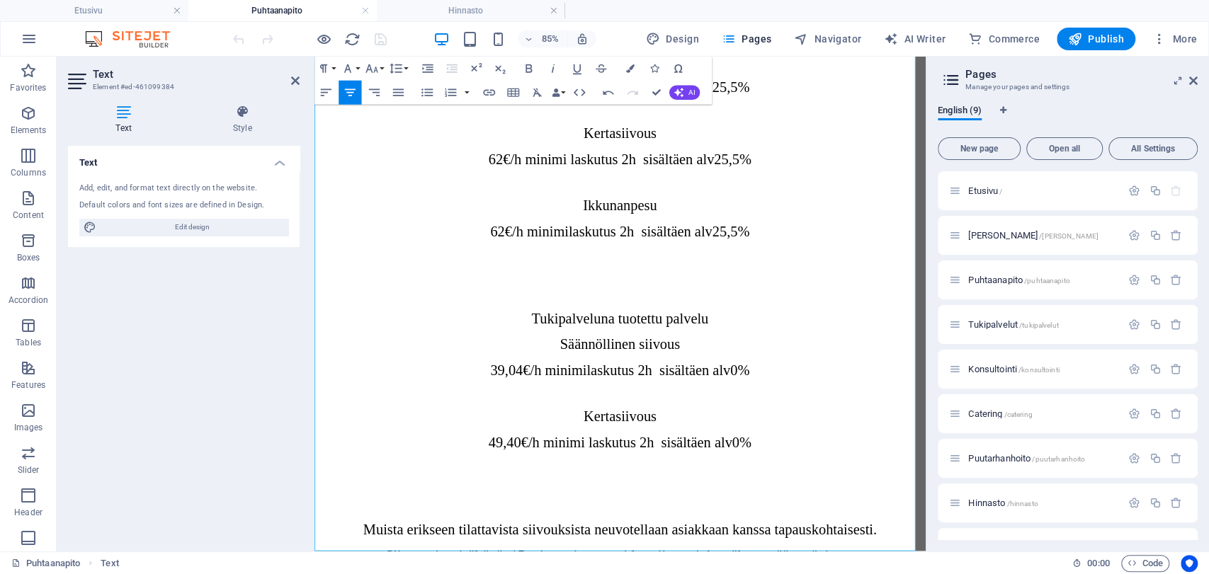
drag, startPoint x: 772, startPoint y: 528, endPoint x: 559, endPoint y: 531, distance: 213.2
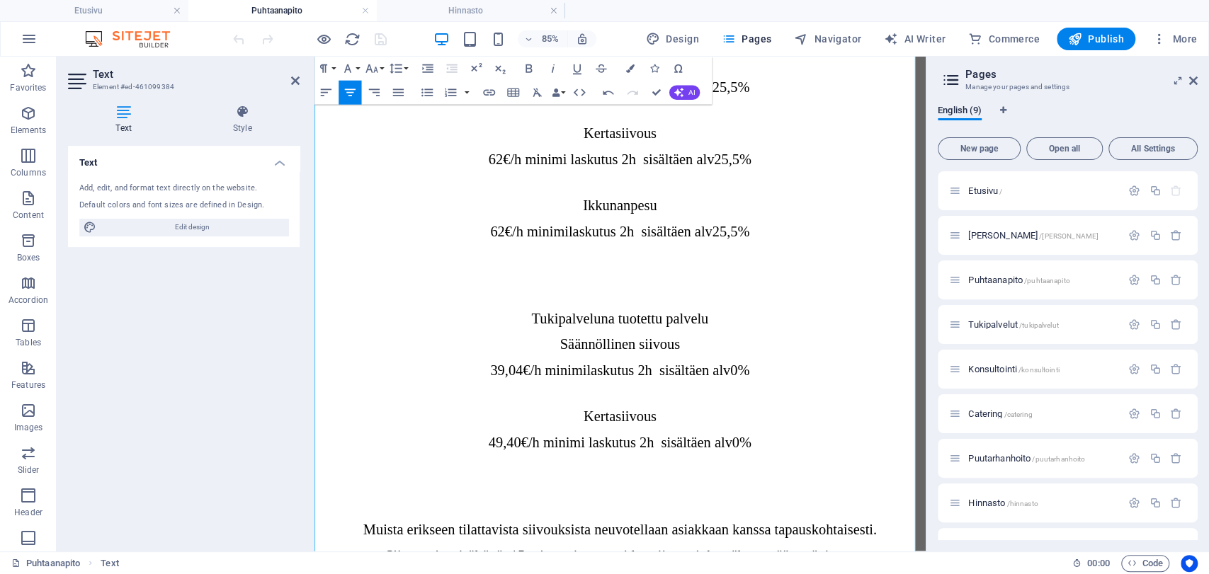
drag, startPoint x: 741, startPoint y: 550, endPoint x: 320, endPoint y: 533, distance: 421.1
copy span "Ilmoitetut hinnat ovat voimassa arkipäivisin klo.8.00-17.00, muiden aikojen osa…"
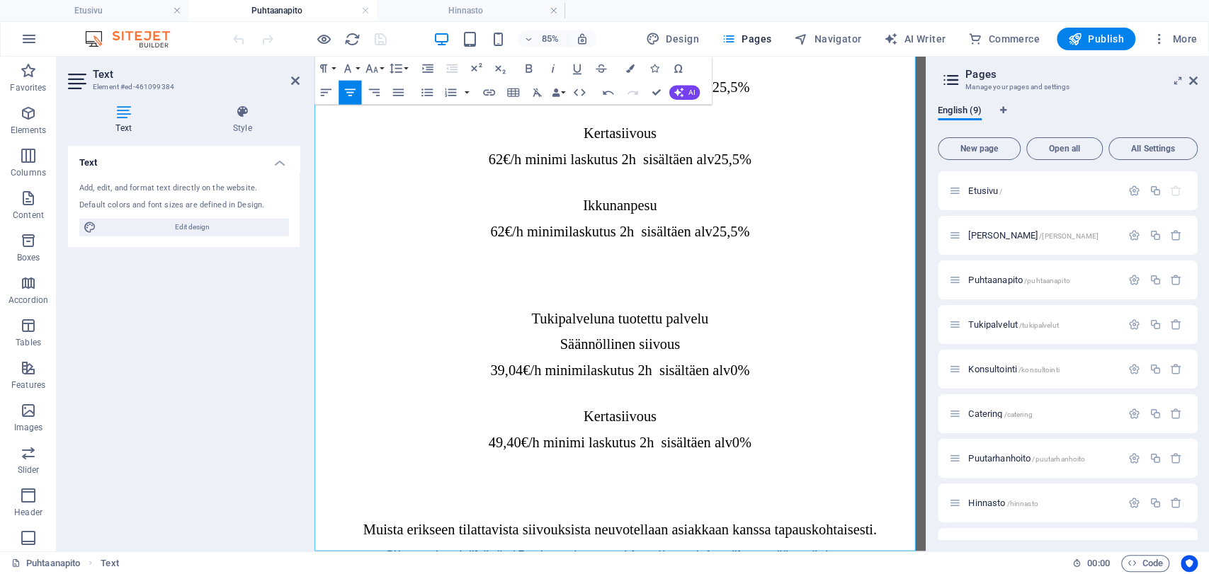
drag, startPoint x: 744, startPoint y: 555, endPoint x: 322, endPoint y: 524, distance: 423.3
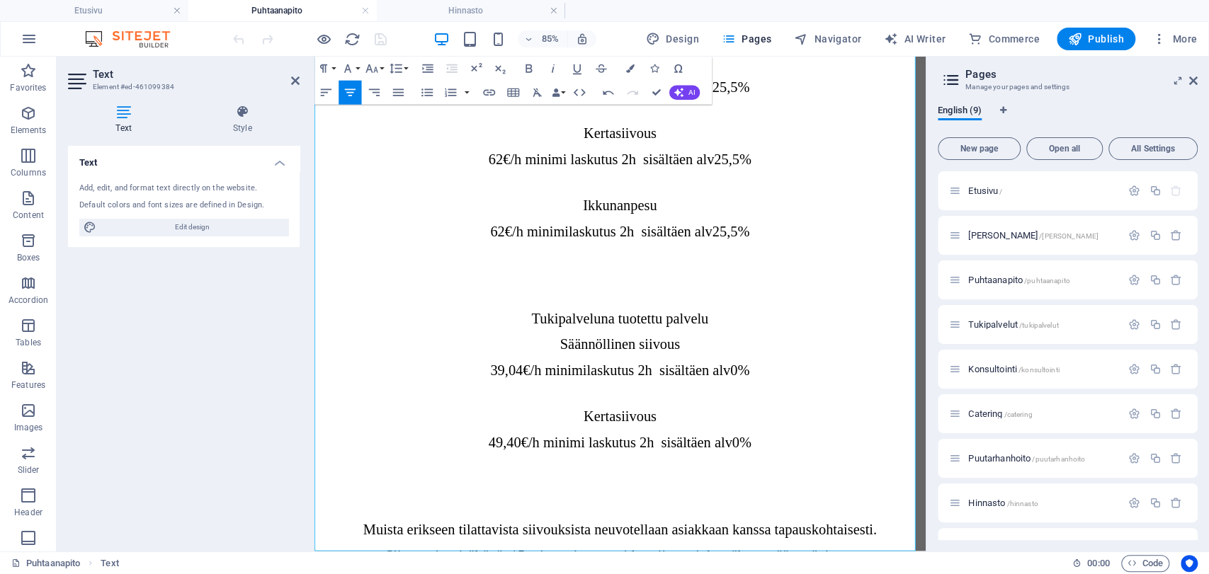
copy span "Ilmoitetut hinnat ovat voimassa arkipäivisin klo 8:00-17:00, muiden aikojen osa…"
click at [990, 499] on span "Hinnasto /hinnasto" at bounding box center [1002, 503] width 69 height 11
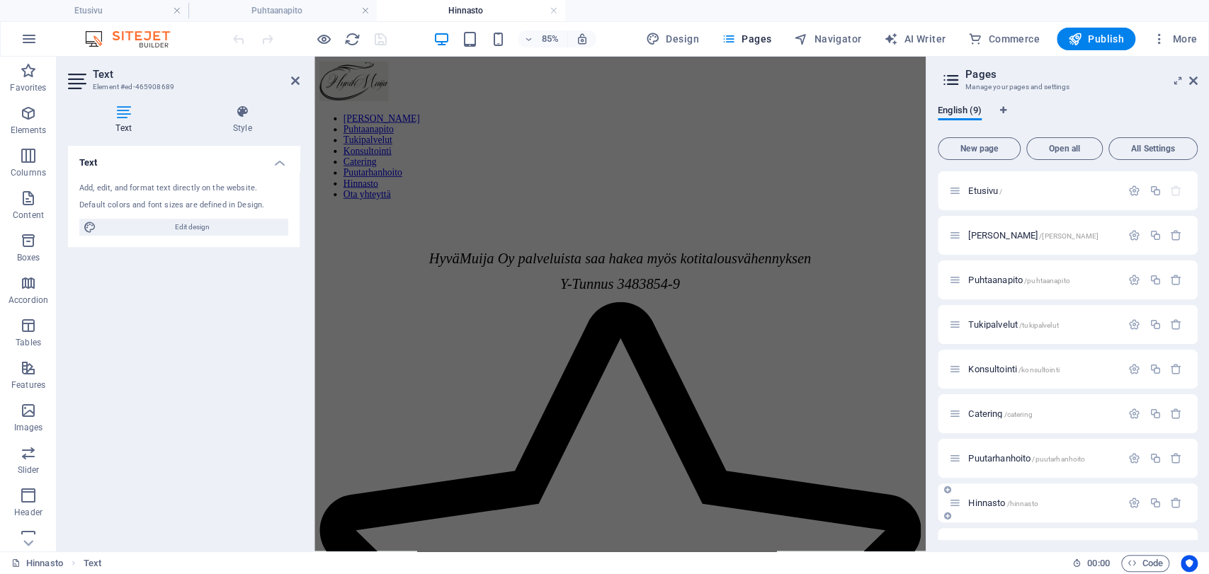
scroll to position [0, 0]
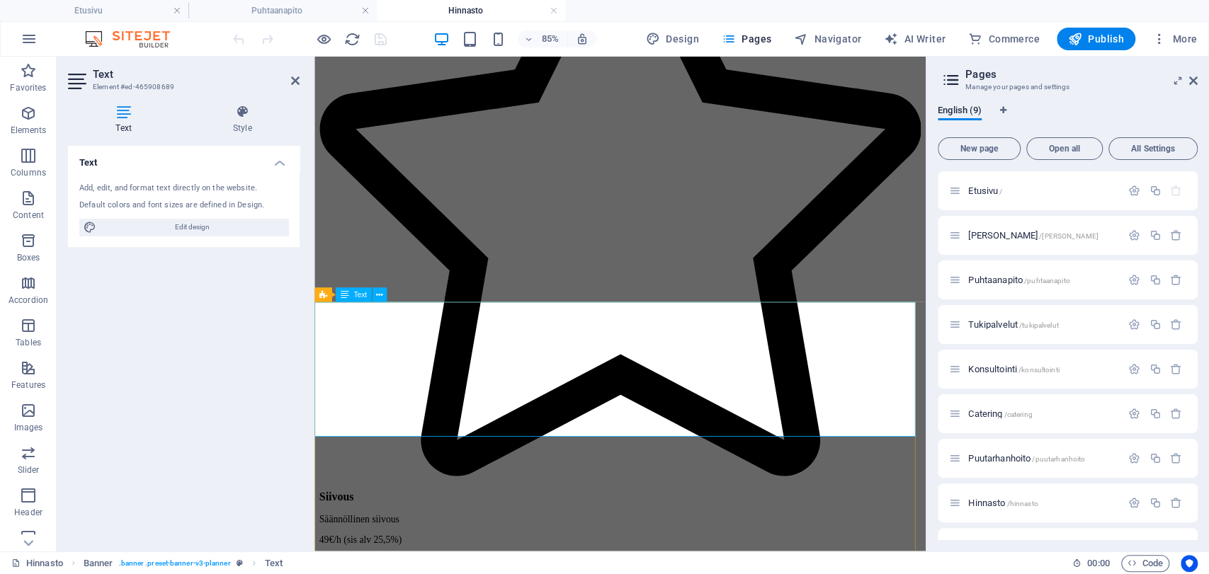
drag, startPoint x: 956, startPoint y: 427, endPoint x: 536, endPoint y: 443, distance: 419.6
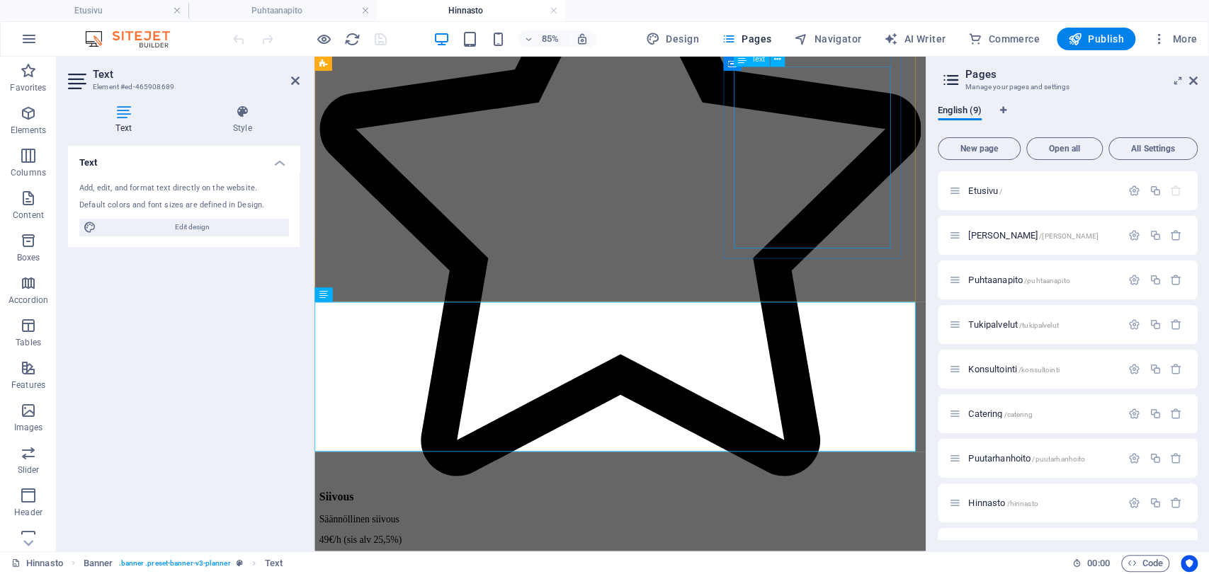
scroll to position [1141, 2]
drag, startPoint x: 953, startPoint y: 447, endPoint x: 379, endPoint y: 447, distance: 574.4
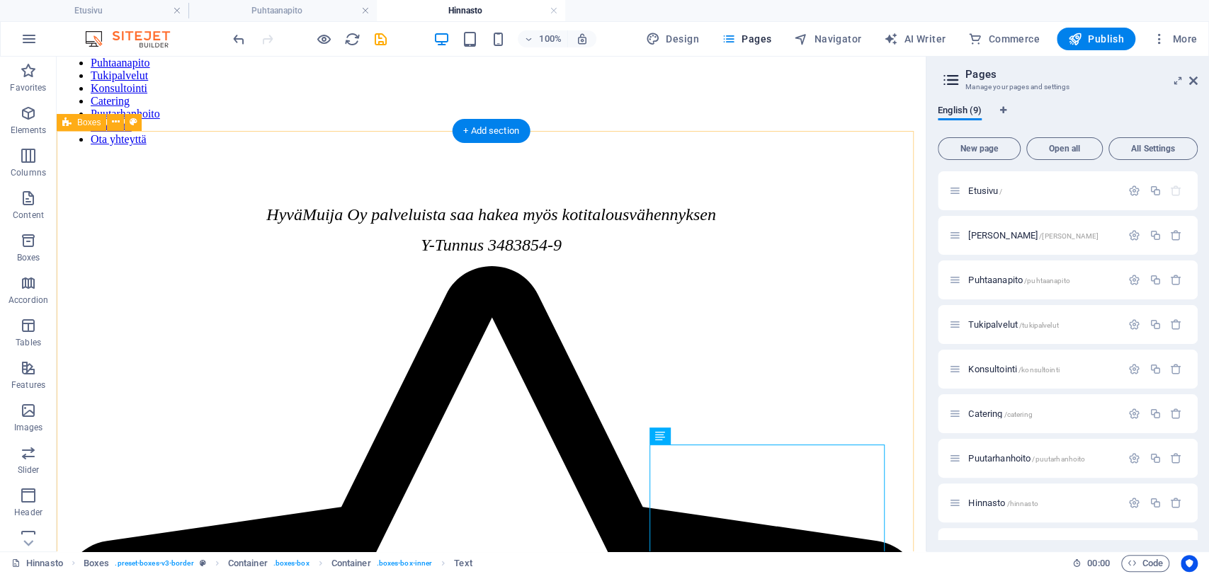
scroll to position [79, 0]
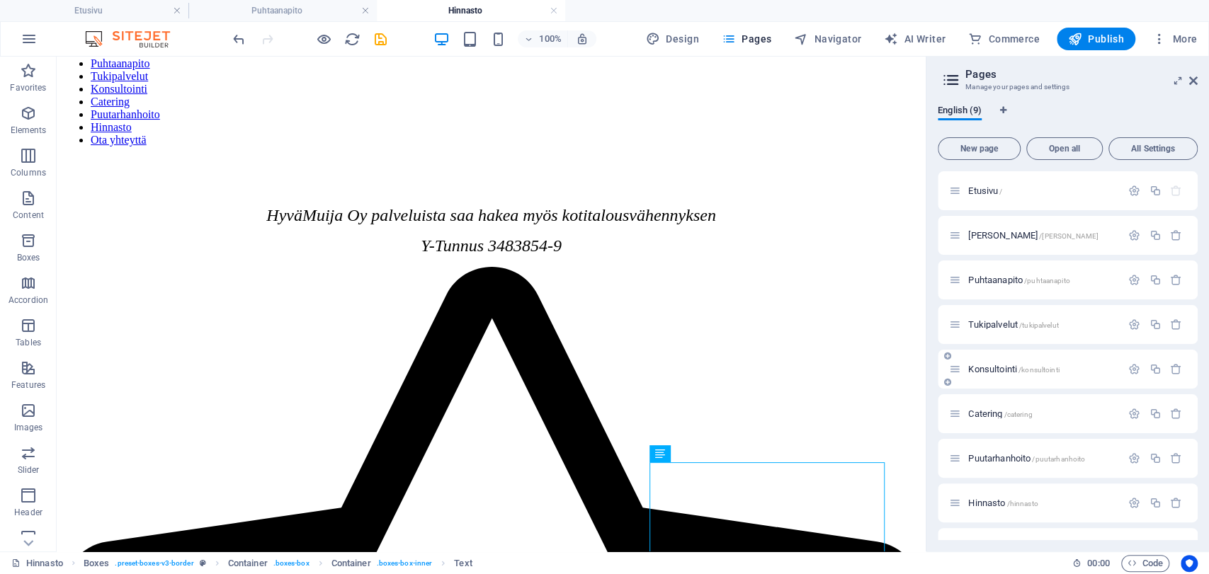
click at [991, 366] on span "Konsultointi /konsultointi" at bounding box center [1013, 369] width 91 height 11
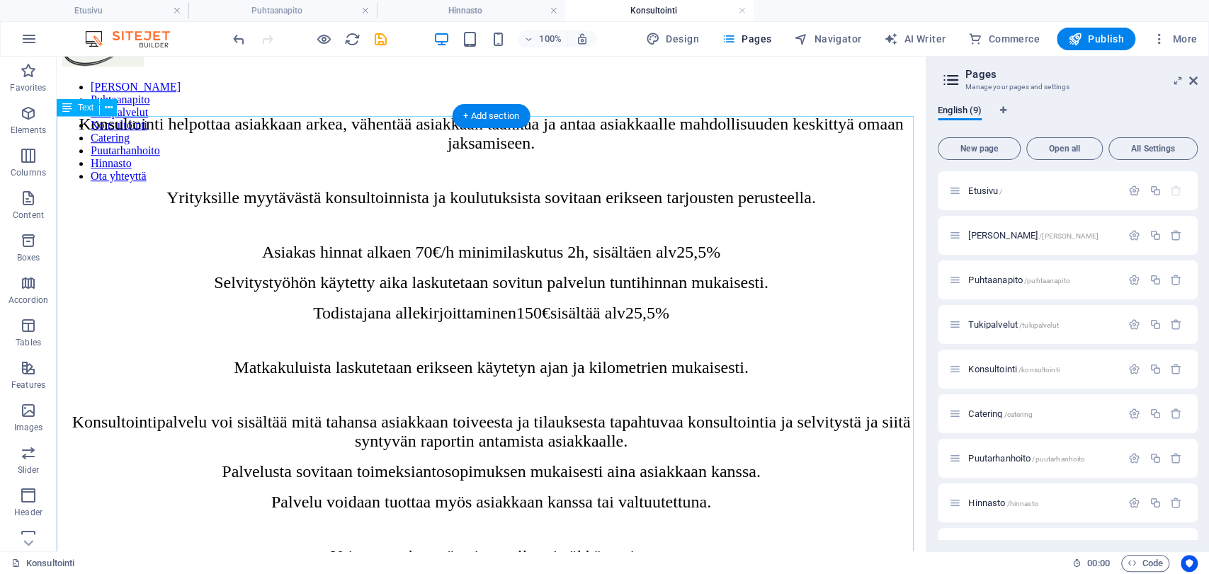
scroll to position [720, 0]
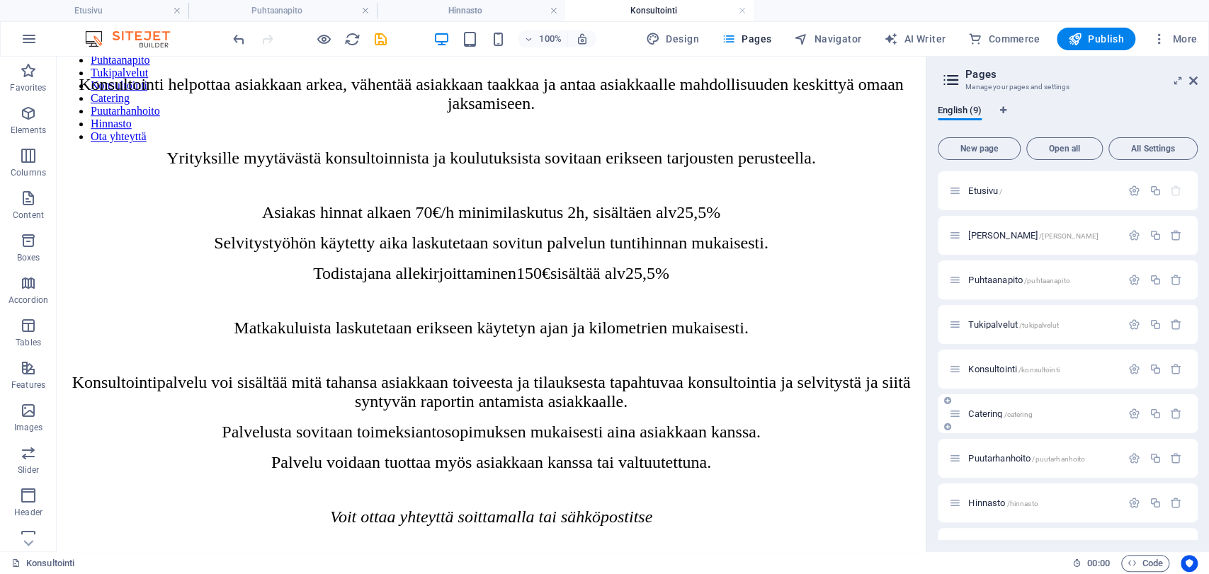
click at [984, 417] on span "Catering /catering" at bounding box center [1000, 414] width 64 height 11
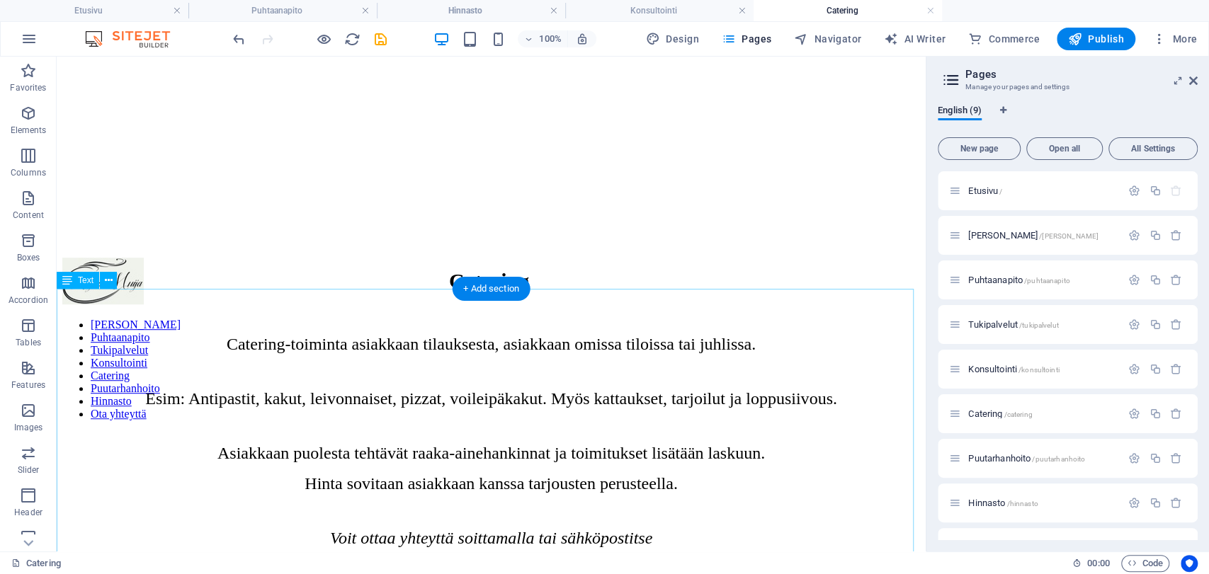
scroll to position [476, 0]
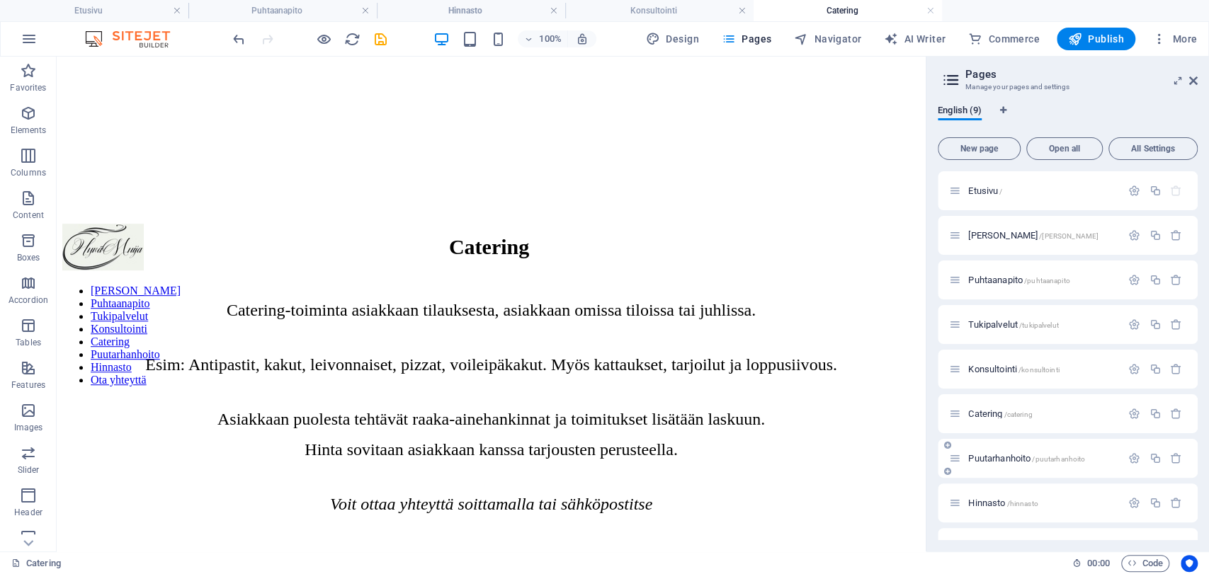
click at [990, 457] on span "Puutarhanhoito /puutarhanhoito" at bounding box center [1026, 458] width 117 height 11
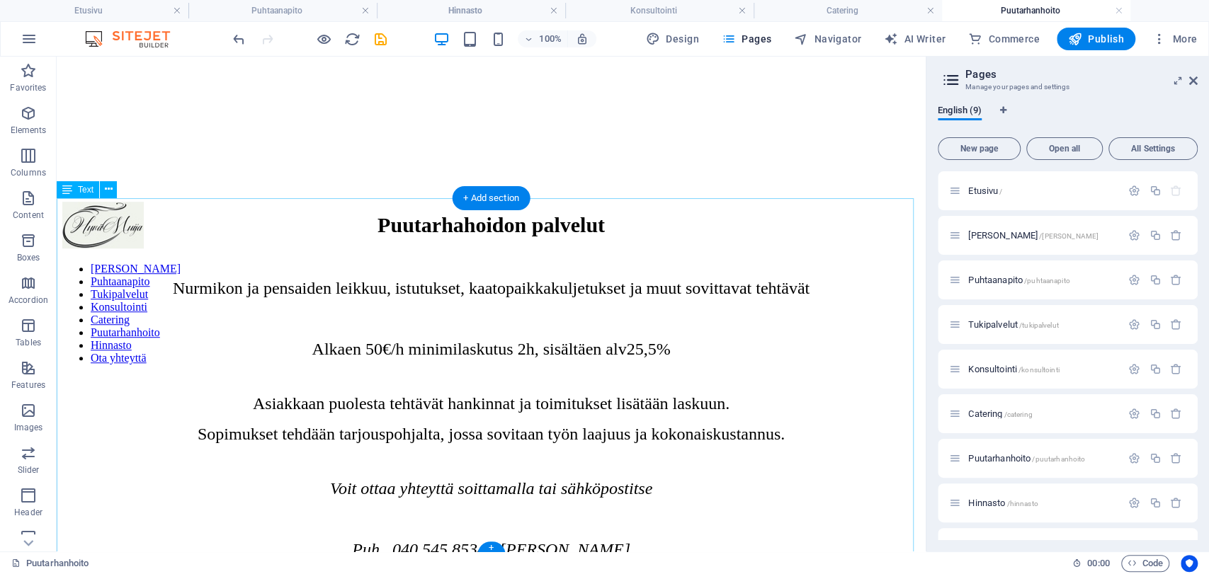
scroll to position [499, 0]
click at [987, 325] on span "Tukipalvelut /tukipalvelut" at bounding box center [1013, 324] width 90 height 11
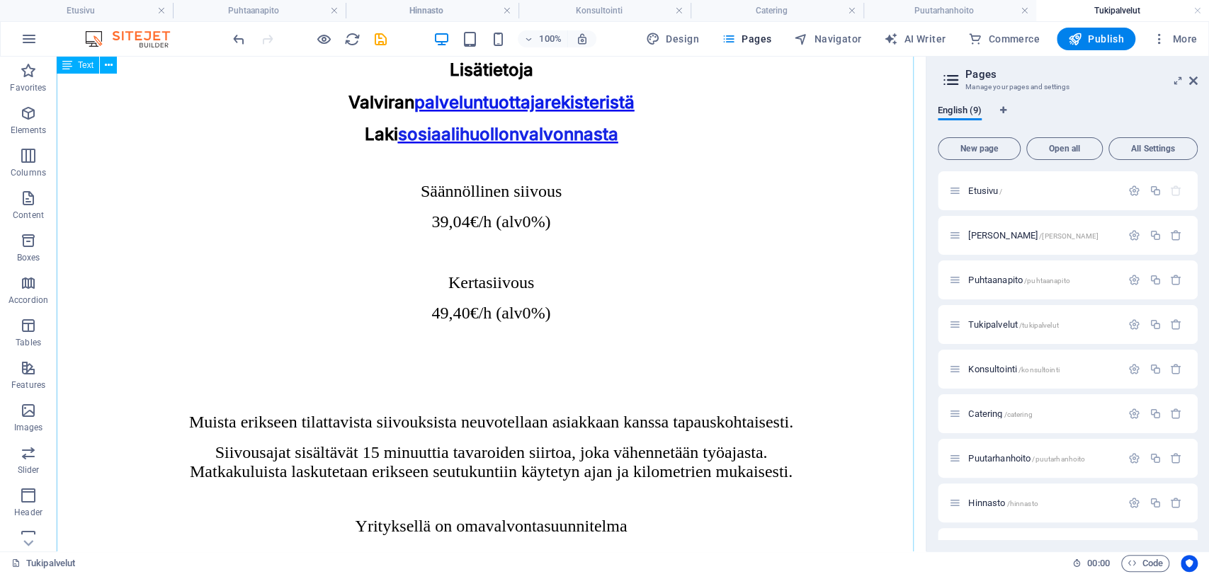
scroll to position [1055, 0]
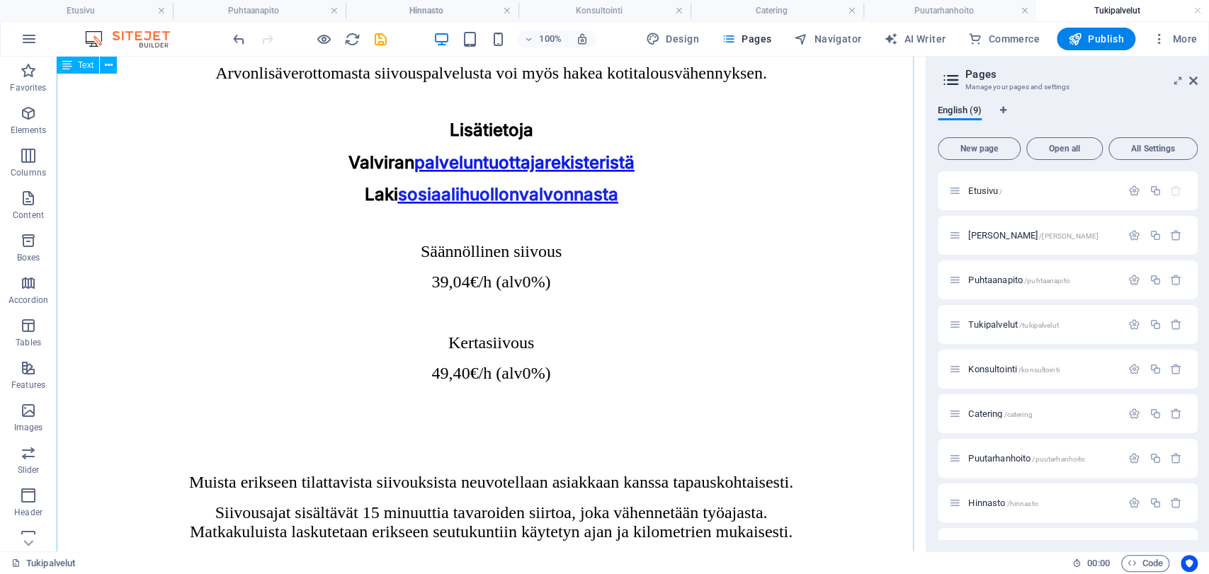
click at [832, 367] on div "Tukipalvelut HyväMuija Oy toimii myös sosiaalipalveluiden palveluntuottajana. M…" at bounding box center [491, 312] width 858 height 1312
click at [754, 354] on div "Tukipalvelut HyväMuija Oy toimii myös sosiaalipalveluiden palveluntuottajana. M…" at bounding box center [491, 312] width 858 height 1312
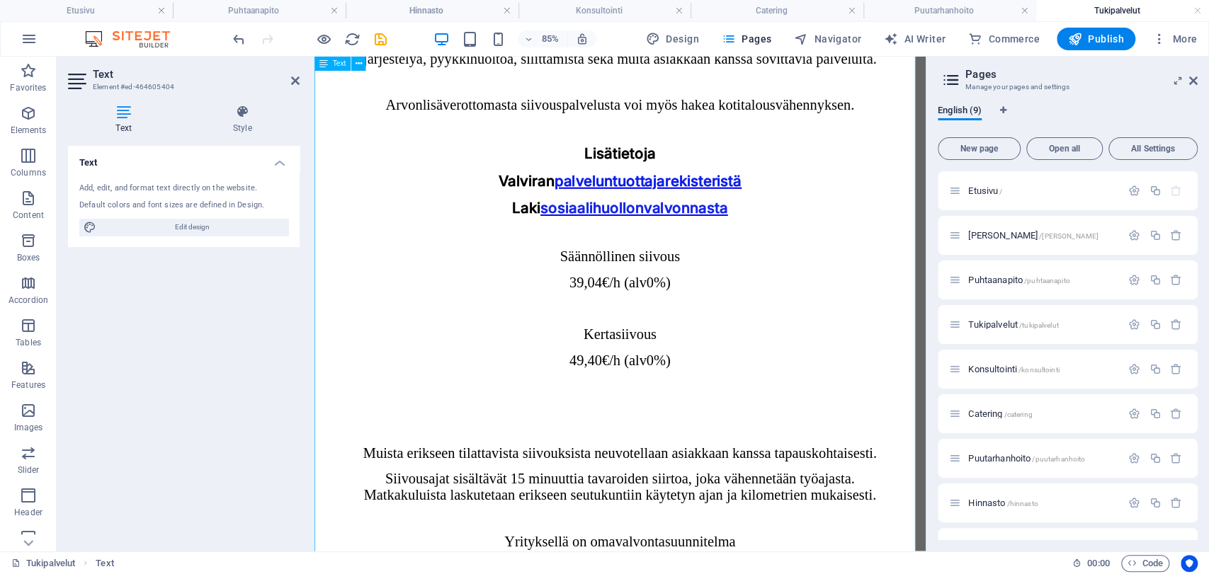
scroll to position [1066, 0]
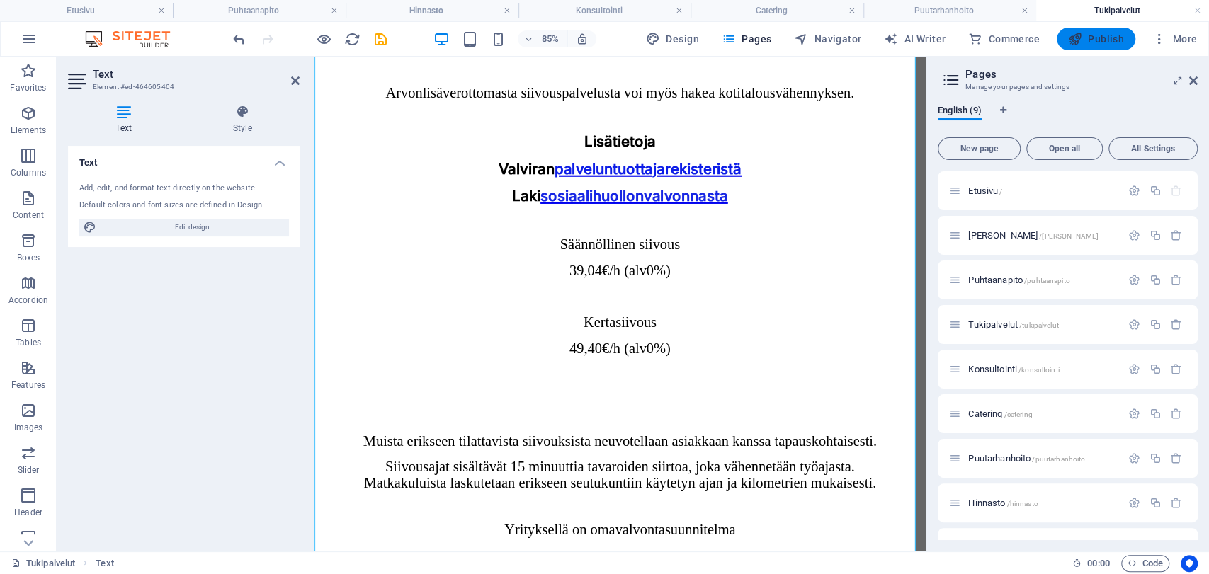
click at [1111, 40] on span "Publish" at bounding box center [1096, 39] width 56 height 14
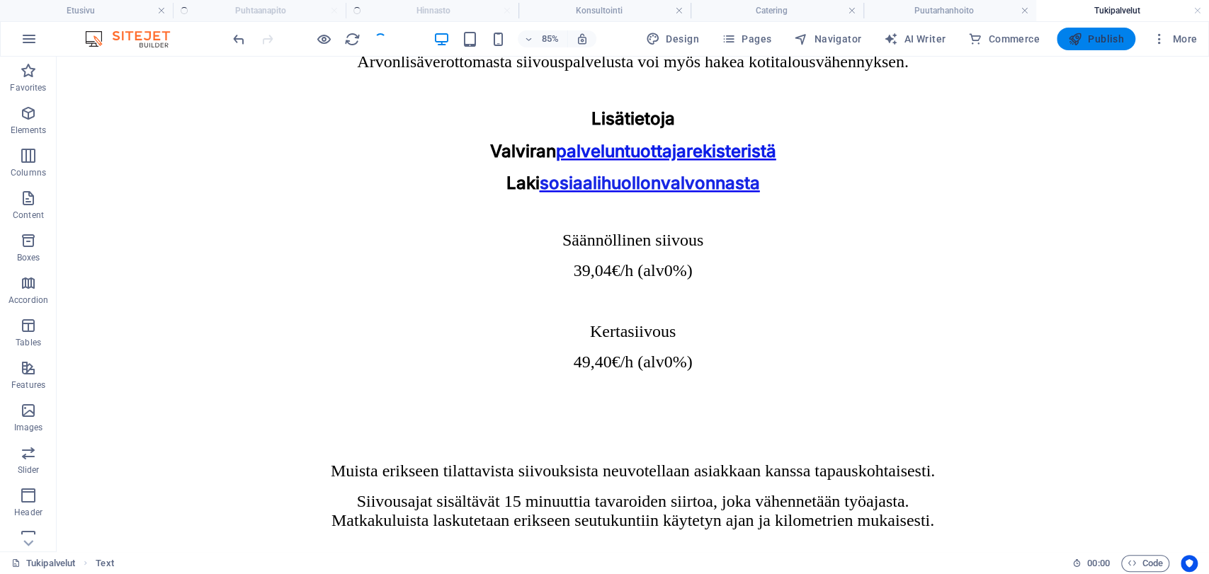
scroll to position [995, 0]
